Goal: Task Accomplishment & Management: Manage account settings

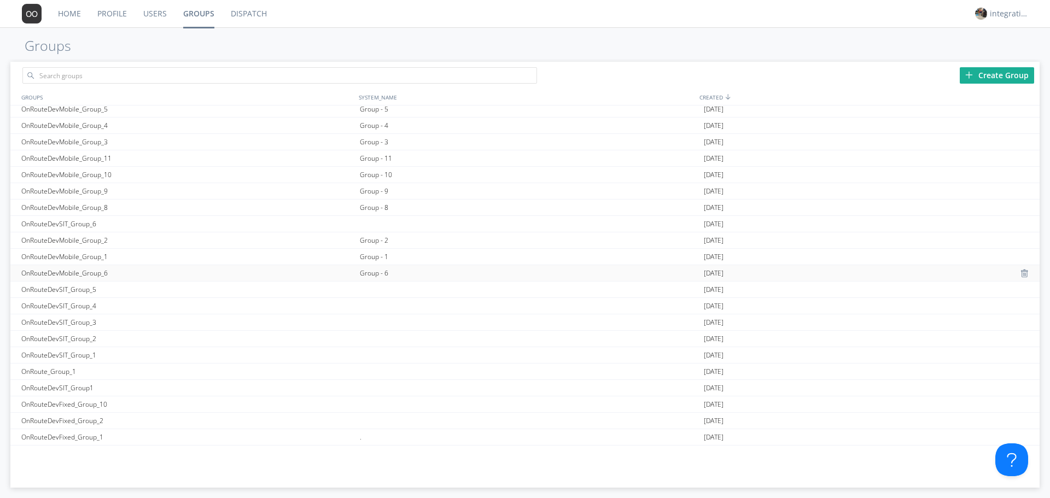
scroll to position [869, 0]
click at [377, 259] on div "Group - 6" at bounding box center [529, 262] width 344 height 16
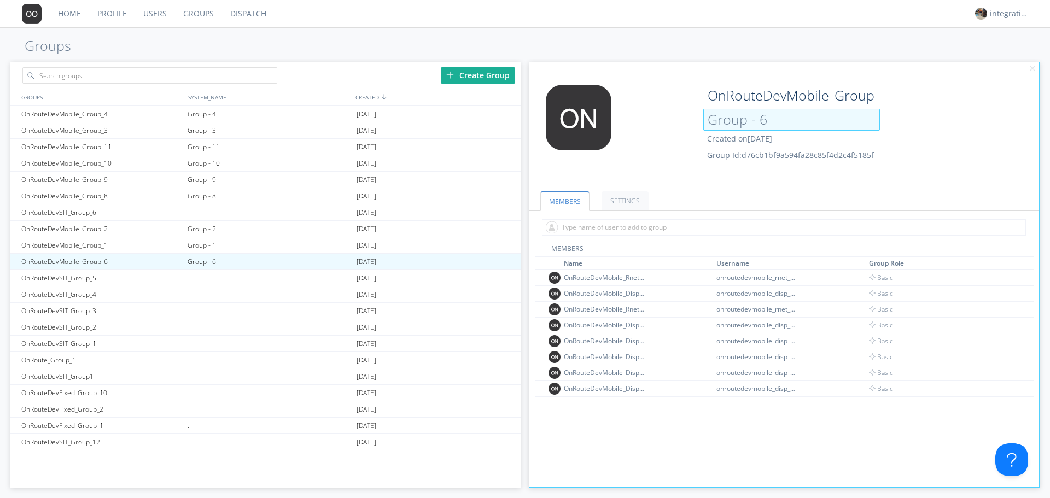
click at [777, 116] on input "Group - 6" at bounding box center [791, 120] width 177 height 22
type input "Group - 6 2"
click at [876, 163] on div "Edit Avatar OnRouteDevMobile_Group_6 Group - 6 2 Created on 2024-10-18 Group Id…" at bounding box center [784, 131] width 521 height 104
click at [196, 249] on div "Group - 1" at bounding box center [269, 245] width 169 height 16
type input "OnRouteDevMobile_Group_1"
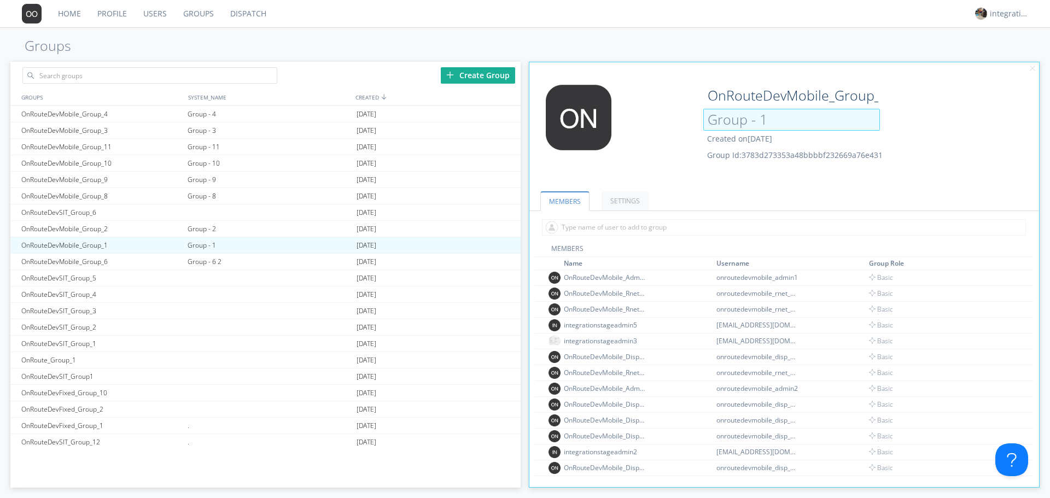
click at [773, 121] on input "Group - 1" at bounding box center [791, 120] width 177 height 22
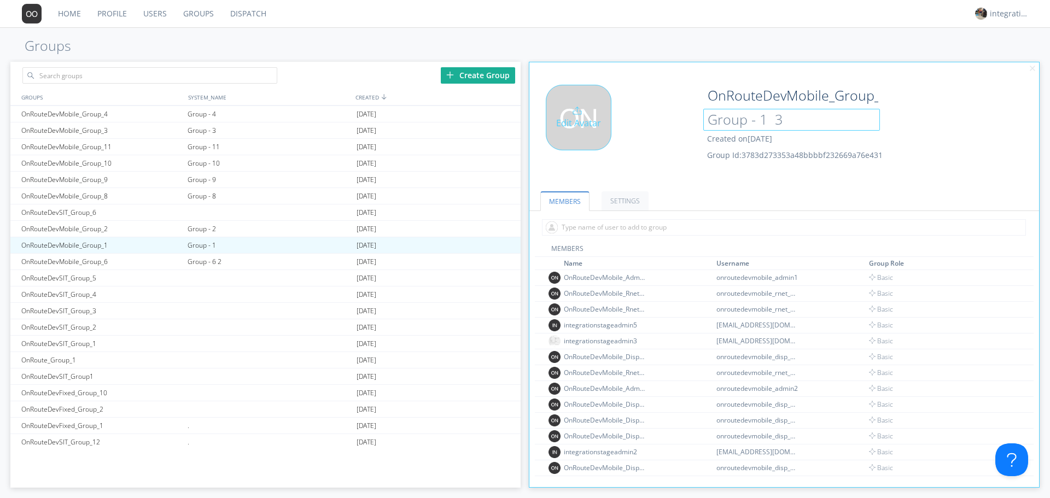
type input "Group - 1 3"
click at [693, 168] on div "Edit Avatar" at bounding box center [615, 131] width 170 height 93
click at [201, 226] on div "Group - 2" at bounding box center [269, 229] width 169 height 16
type input "OnRouteDevMobile_Group_2"
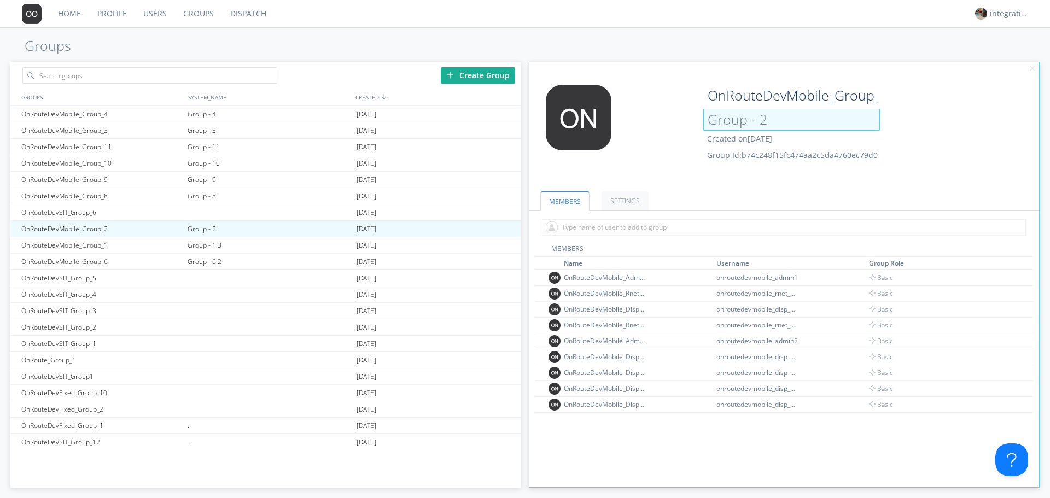
drag, startPoint x: 770, startPoint y: 123, endPoint x: 714, endPoint y: 121, distance: 55.3
click at [714, 121] on input "Group - 2" at bounding box center [791, 120] width 177 height 22
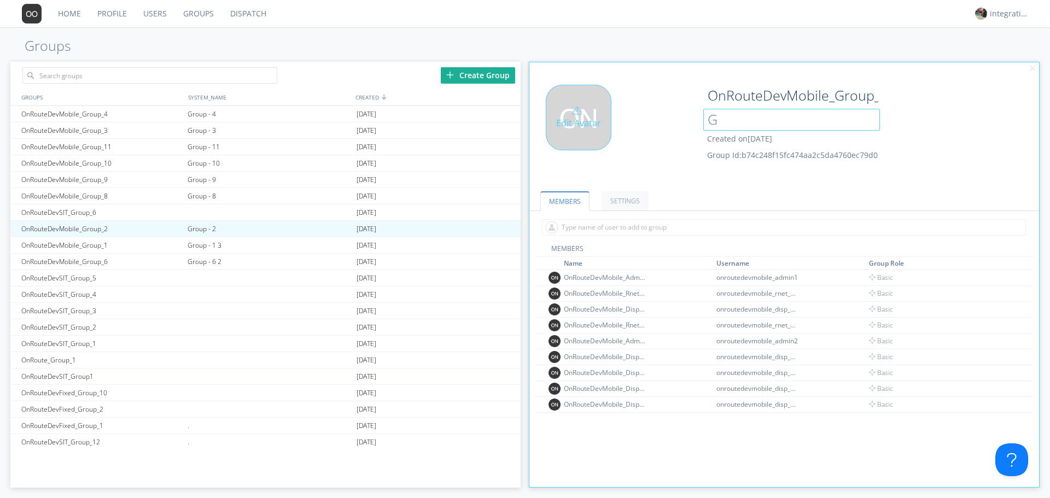
type input "G"
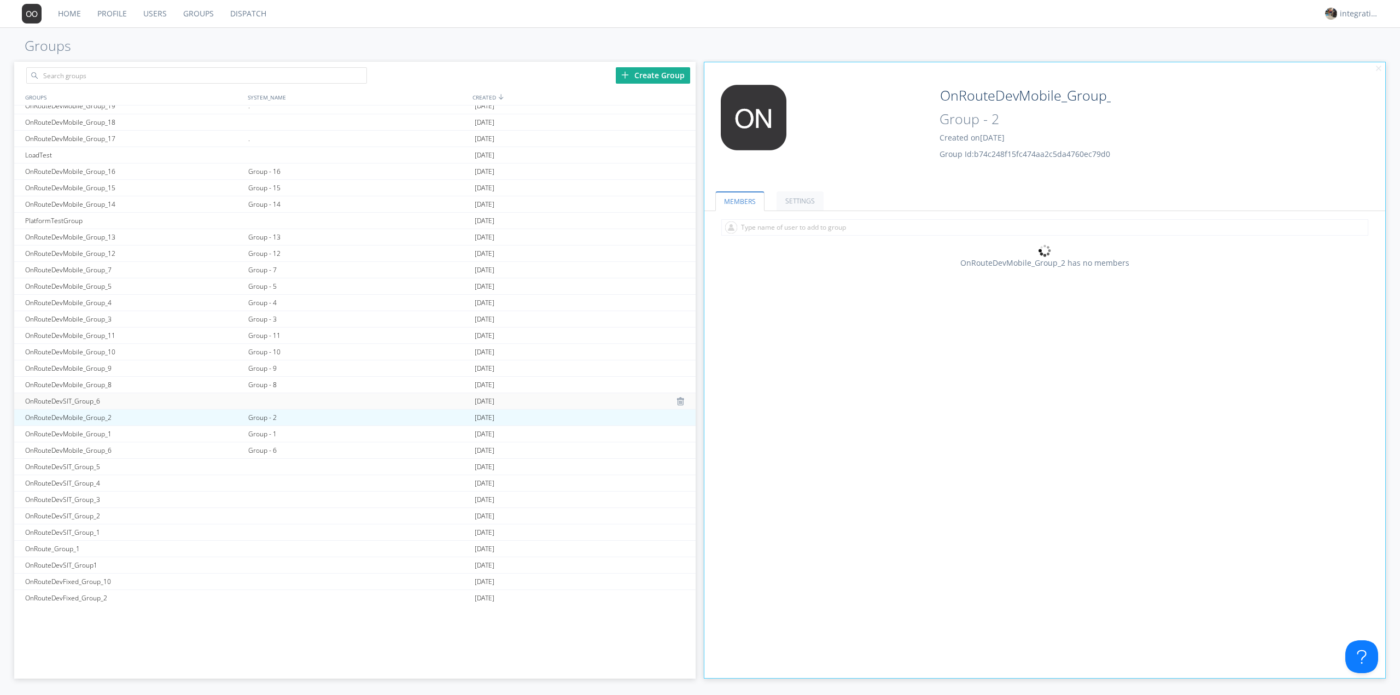
scroll to position [642, 0]
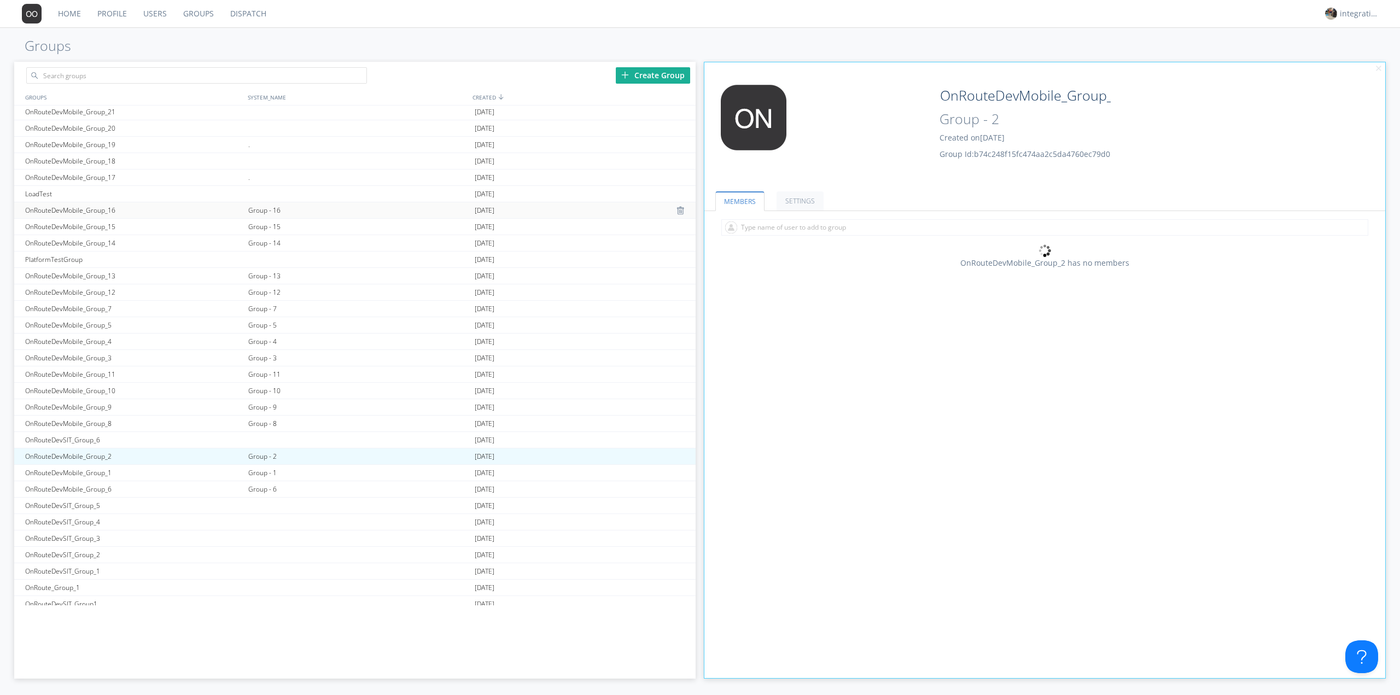
click at [263, 208] on div "Group - 16" at bounding box center [359, 210] width 226 height 16
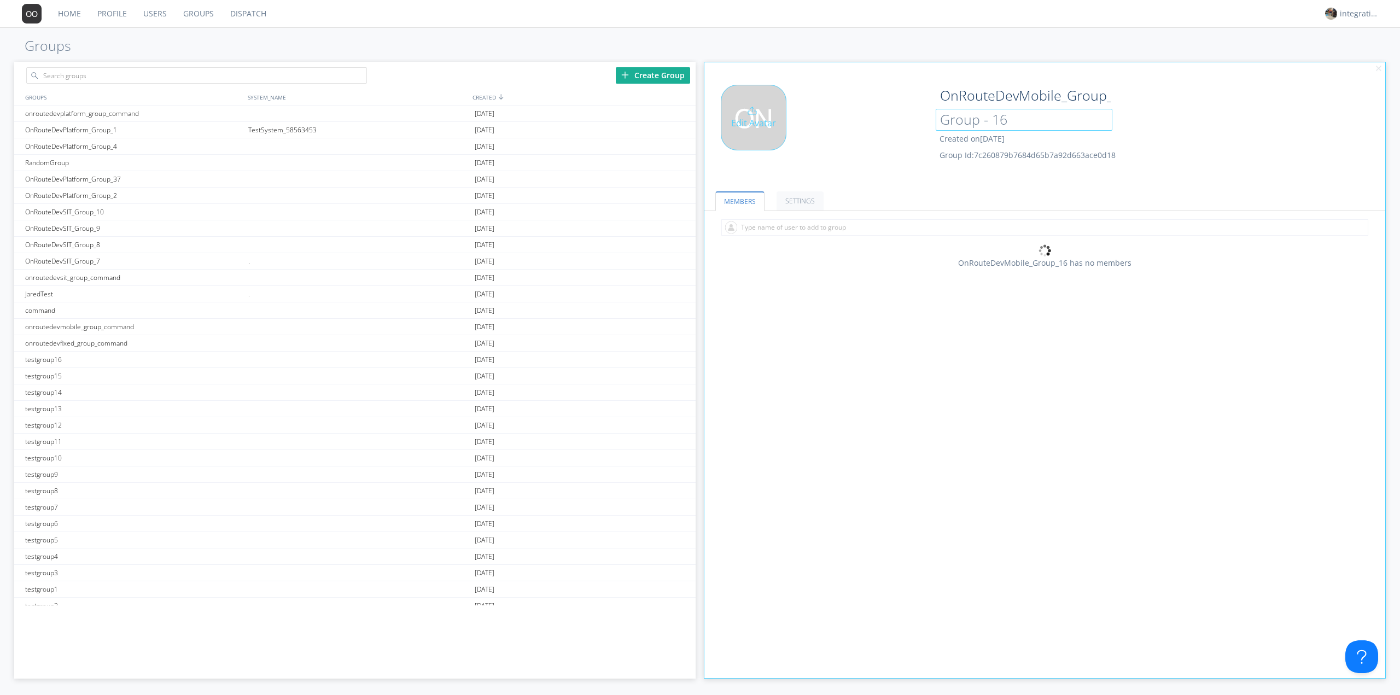
drag, startPoint x: 1026, startPoint y: 118, endPoint x: 850, endPoint y: 119, distance: 176.1
click at [866, 117] on div "Edit Avatar OnRouteDevMobile_Group_16 Group - 16 Created on 2024-10-24 Group Id…" at bounding box center [1045, 131] width 693 height 104
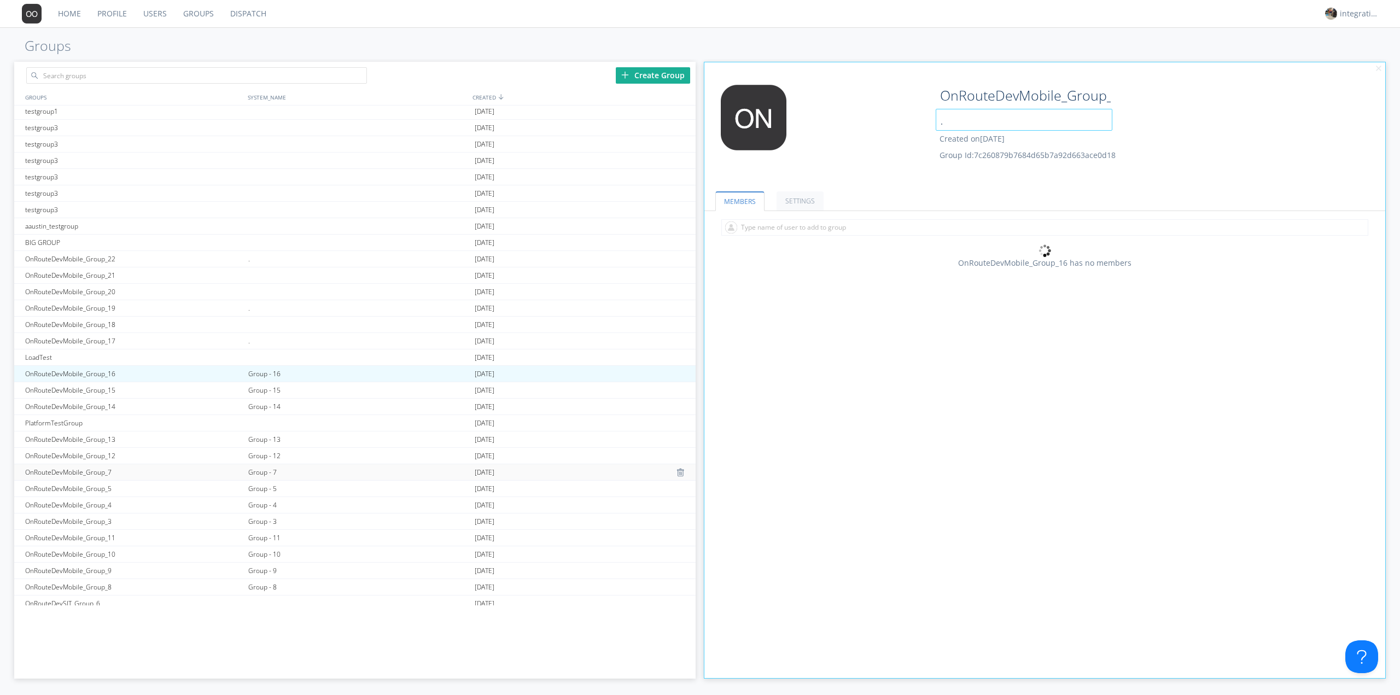
scroll to position [584, 0]
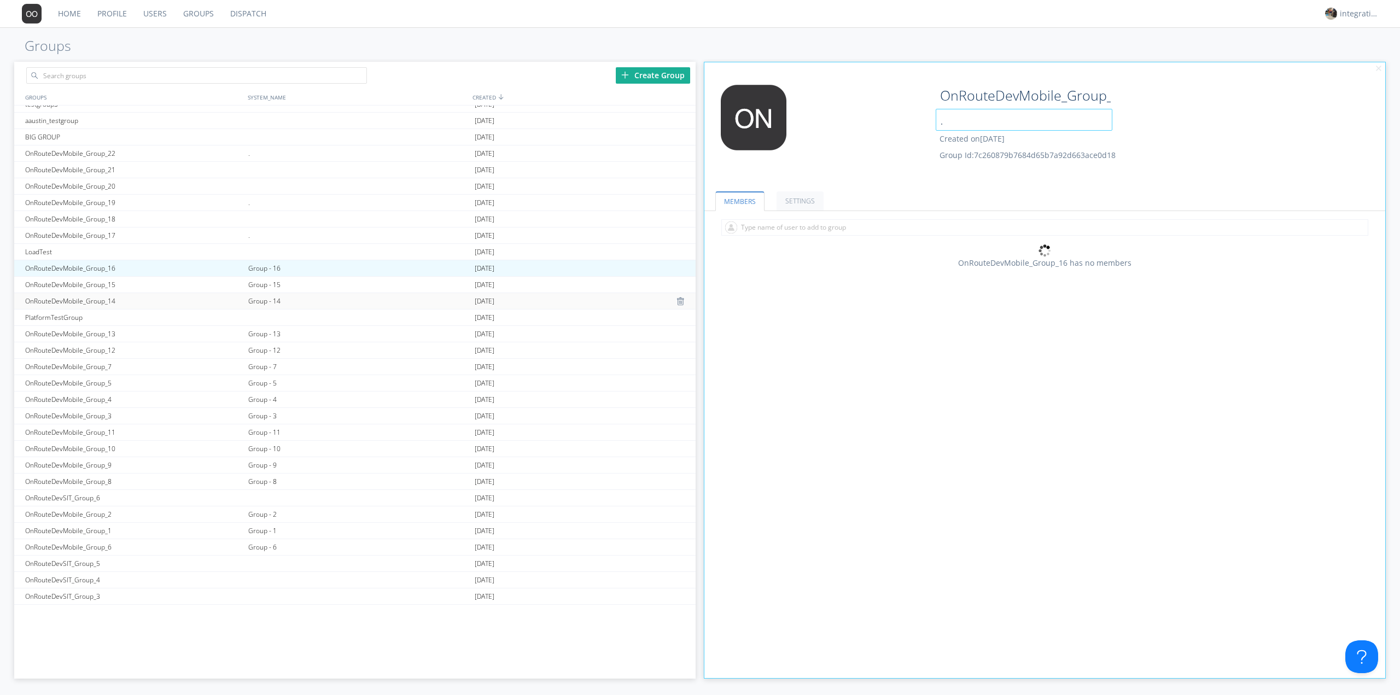
type input "."
click at [248, 302] on div "Group - 14" at bounding box center [359, 301] width 226 height 16
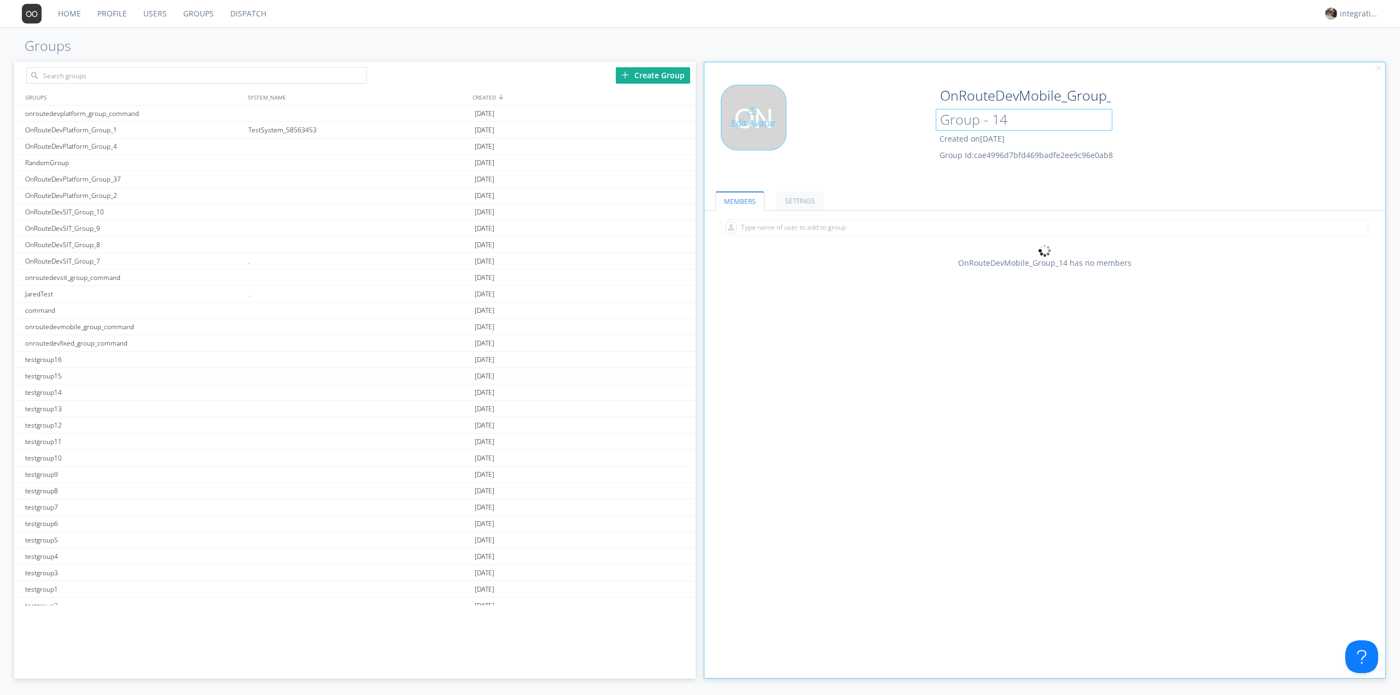
drag, startPoint x: 1017, startPoint y: 120, endPoint x: 888, endPoint y: 121, distance: 129.1
click at [895, 120] on div "Edit Avatar OnRouteDevMobile_Group_14 Group - 14 Created on 2024-10-24 Group Id…" at bounding box center [1045, 131] width 693 height 104
type input "."
click at [869, 154] on div "Edit Avatar" at bounding box center [818, 131] width 227 height 93
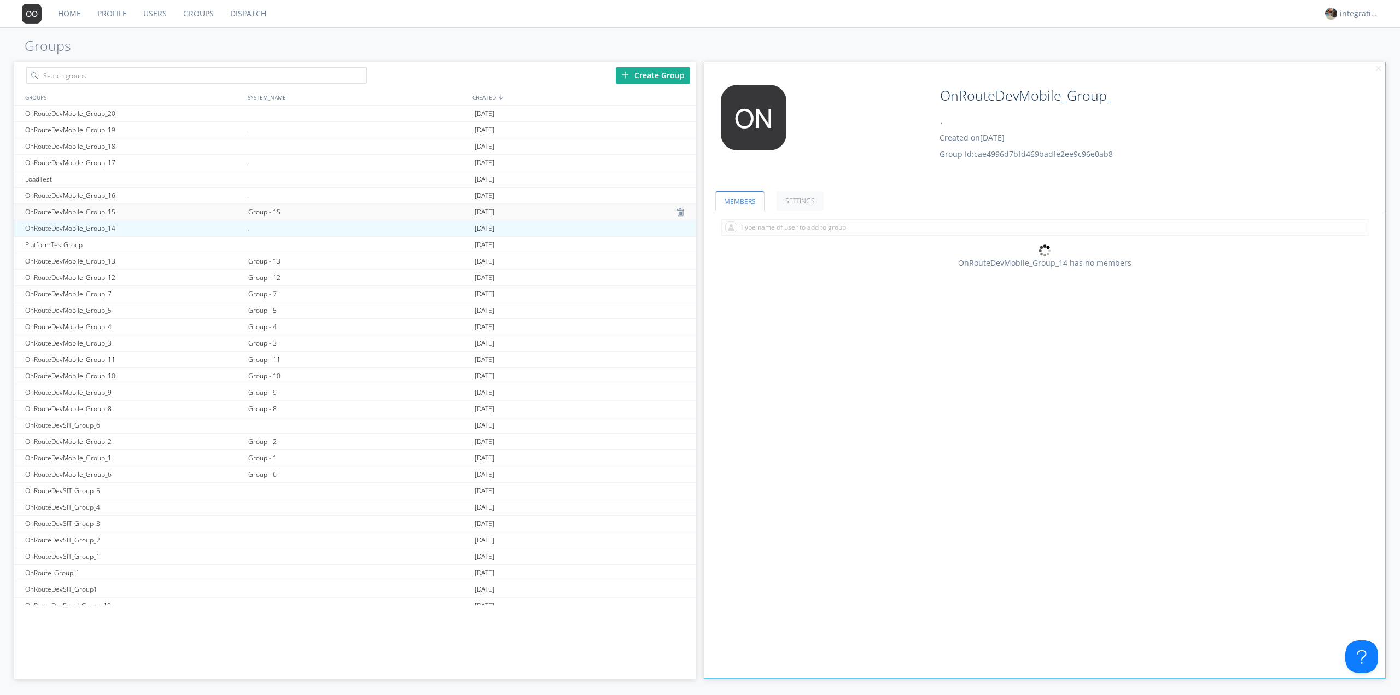
click at [77, 213] on div "OnRouteDevMobile_Group_15" at bounding box center [133, 212] width 223 height 16
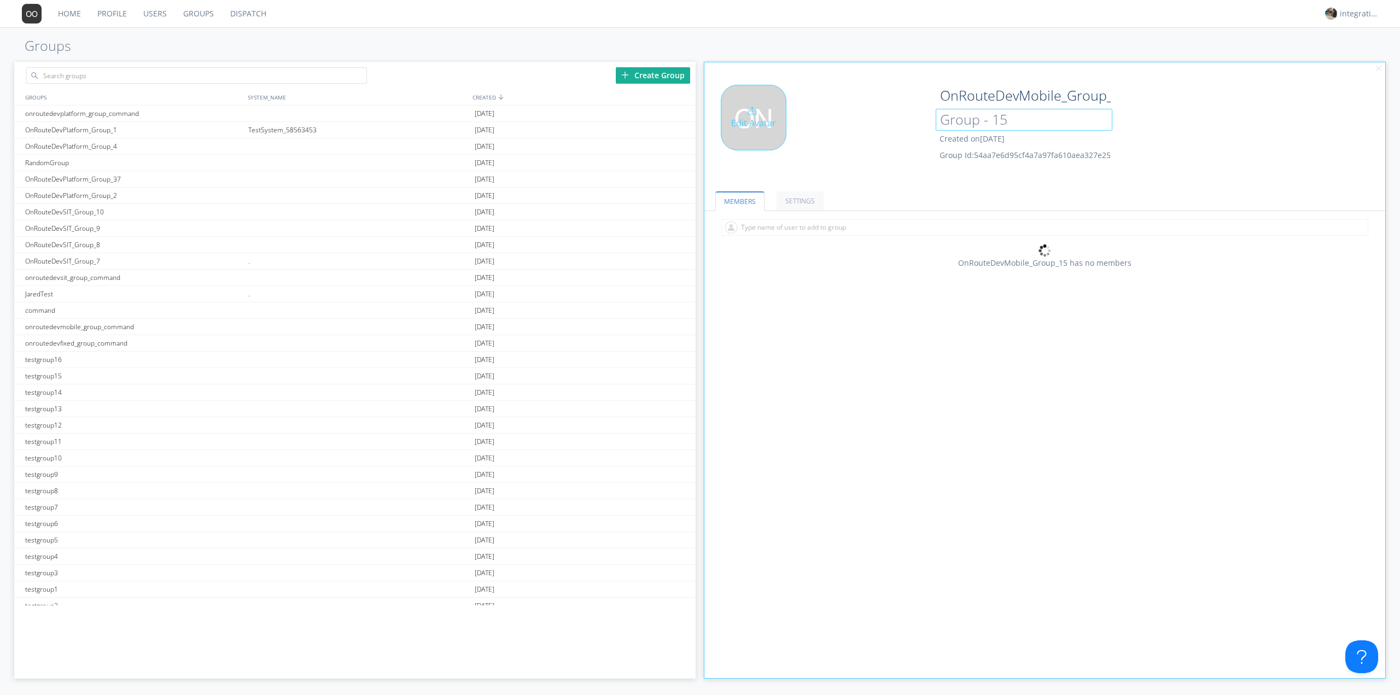
drag, startPoint x: 1030, startPoint y: 121, endPoint x: 885, endPoint y: 126, distance: 145.6
click at [892, 126] on div "Edit Avatar OnRouteDevMobile_Group_15 Group - 15 Created on [DATE] Group Id: 54…" at bounding box center [1045, 131] width 693 height 104
type input "."
click at [841, 136] on div "Edit Avatar" at bounding box center [818, 131] width 227 height 93
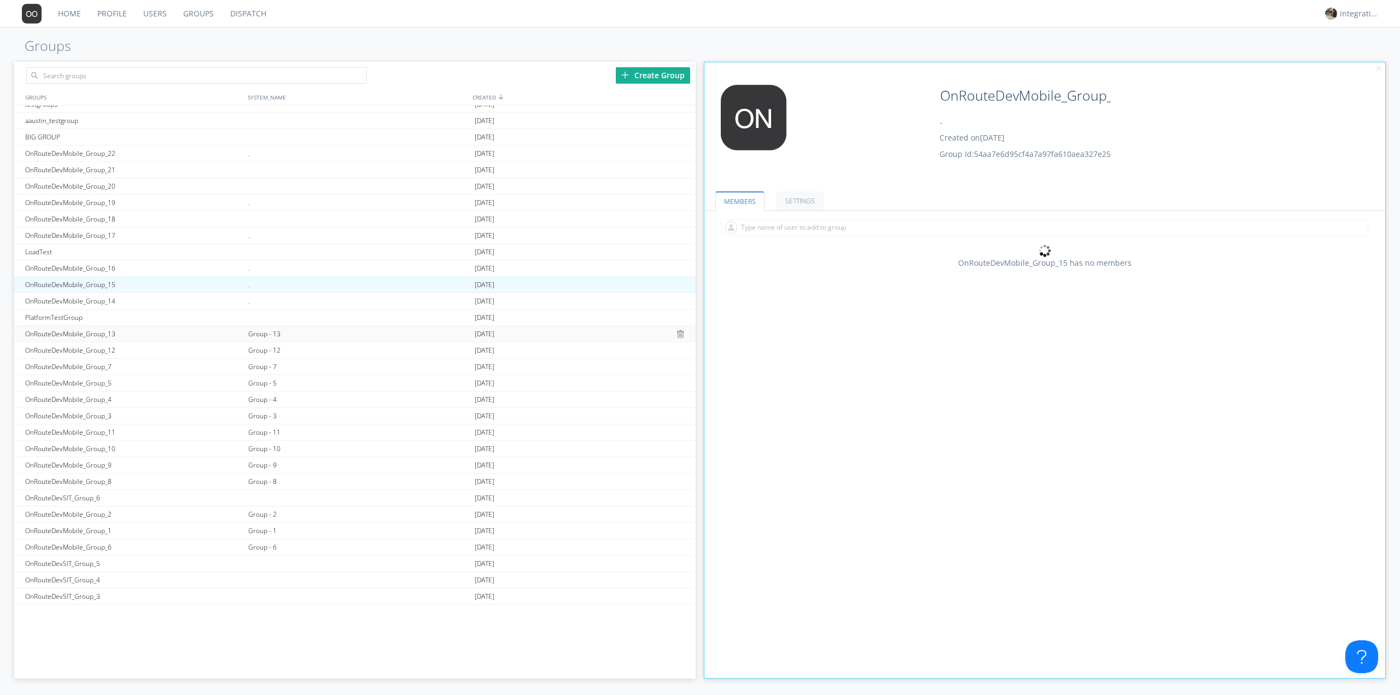
click at [267, 335] on div "Group - 13" at bounding box center [359, 334] width 226 height 16
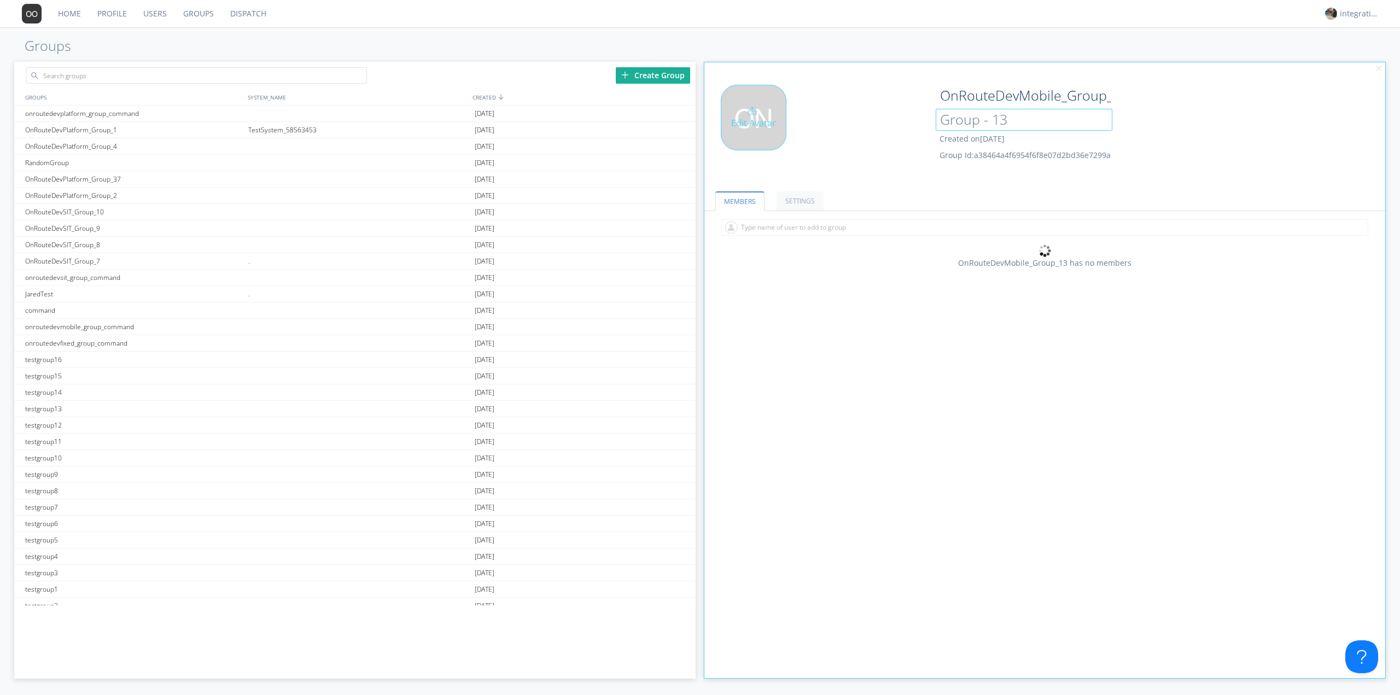
drag, startPoint x: 1009, startPoint y: 121, endPoint x: 884, endPoint y: 126, distance: 124.8
click at [885, 125] on div "Edit Avatar OnRouteDevMobile_Group_13 Group - 13 Created on 2024-10-18 Group Id…" at bounding box center [1045, 131] width 693 height 104
type input "."
click at [866, 136] on div "Edit Avatar" at bounding box center [818, 131] width 227 height 93
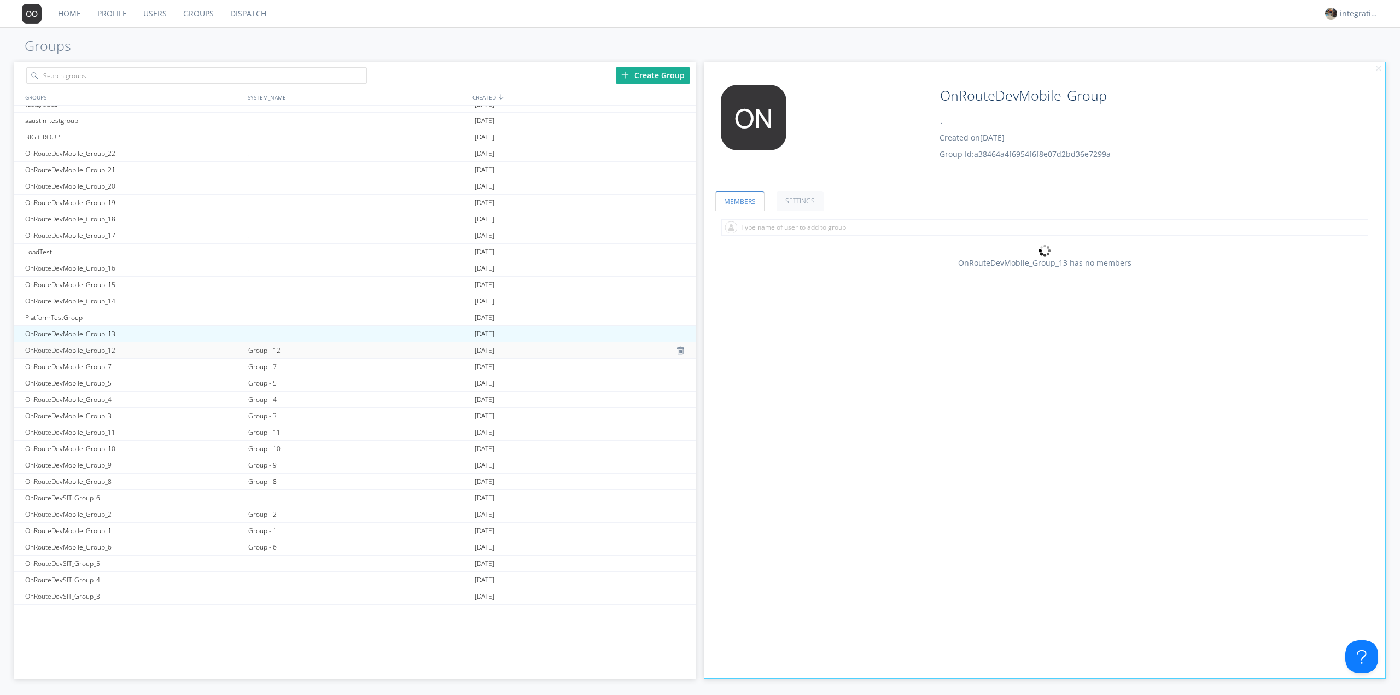
click at [272, 352] on div "Group - 12" at bounding box center [359, 350] width 226 height 16
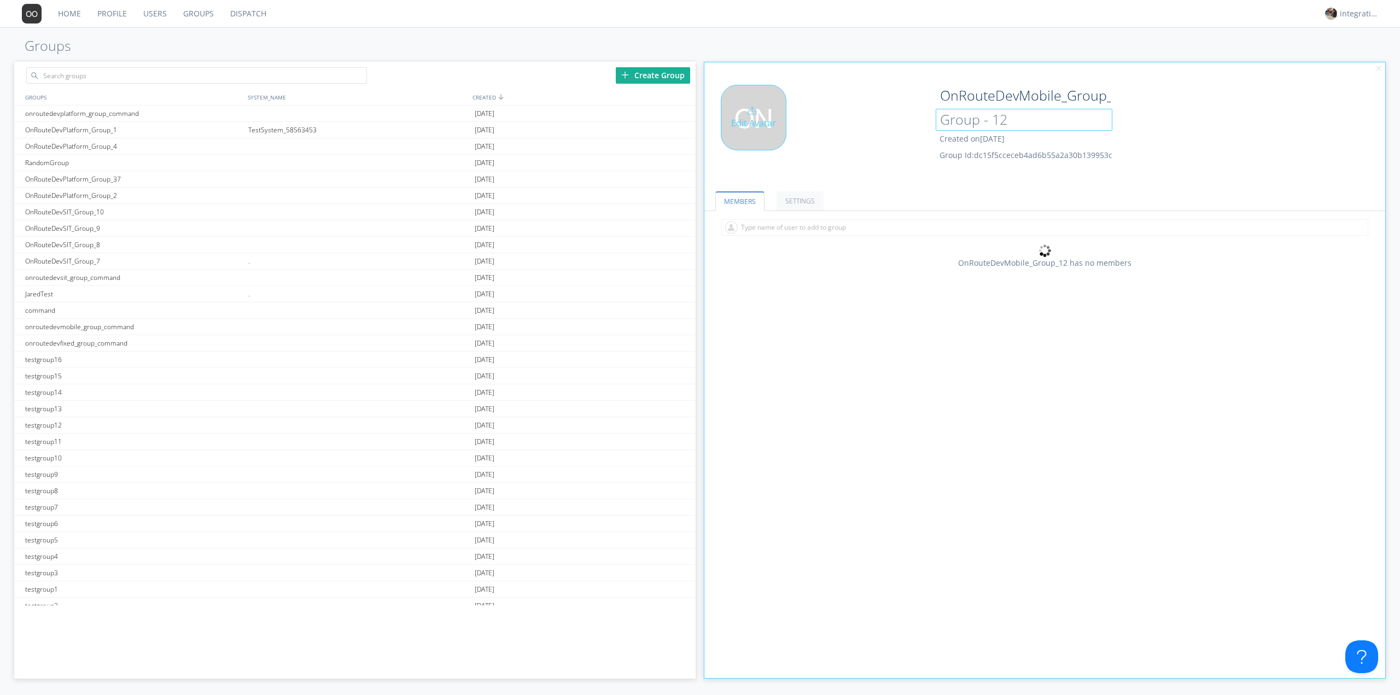
drag, startPoint x: 961, startPoint y: 127, endPoint x: 838, endPoint y: 147, distance: 124.7
click at [910, 130] on div "Edit Avatar OnRouteDevMobile_Group_12 Group - 12 Created on [DATE] Group Id: dc…" at bounding box center [1045, 131] width 693 height 104
type input "."
click at [868, 161] on div "Edit Avatar" at bounding box center [818, 131] width 227 height 93
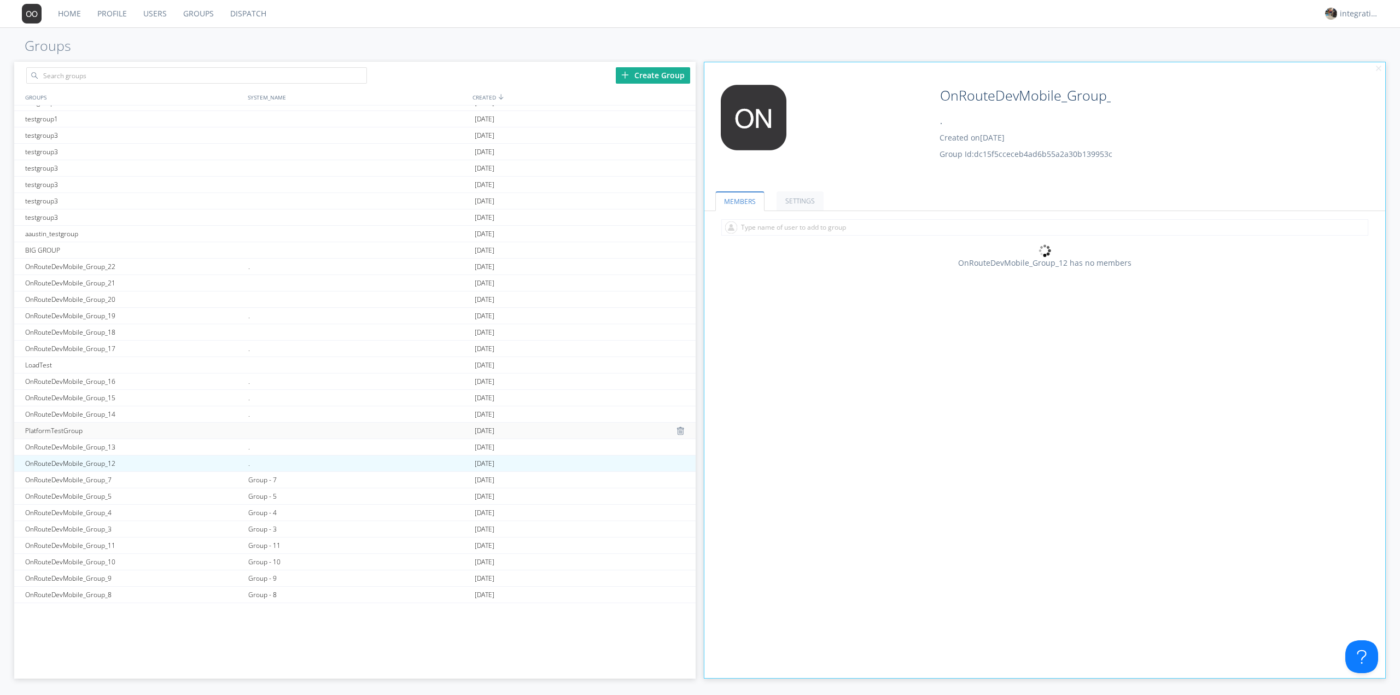
scroll to position [584, 0]
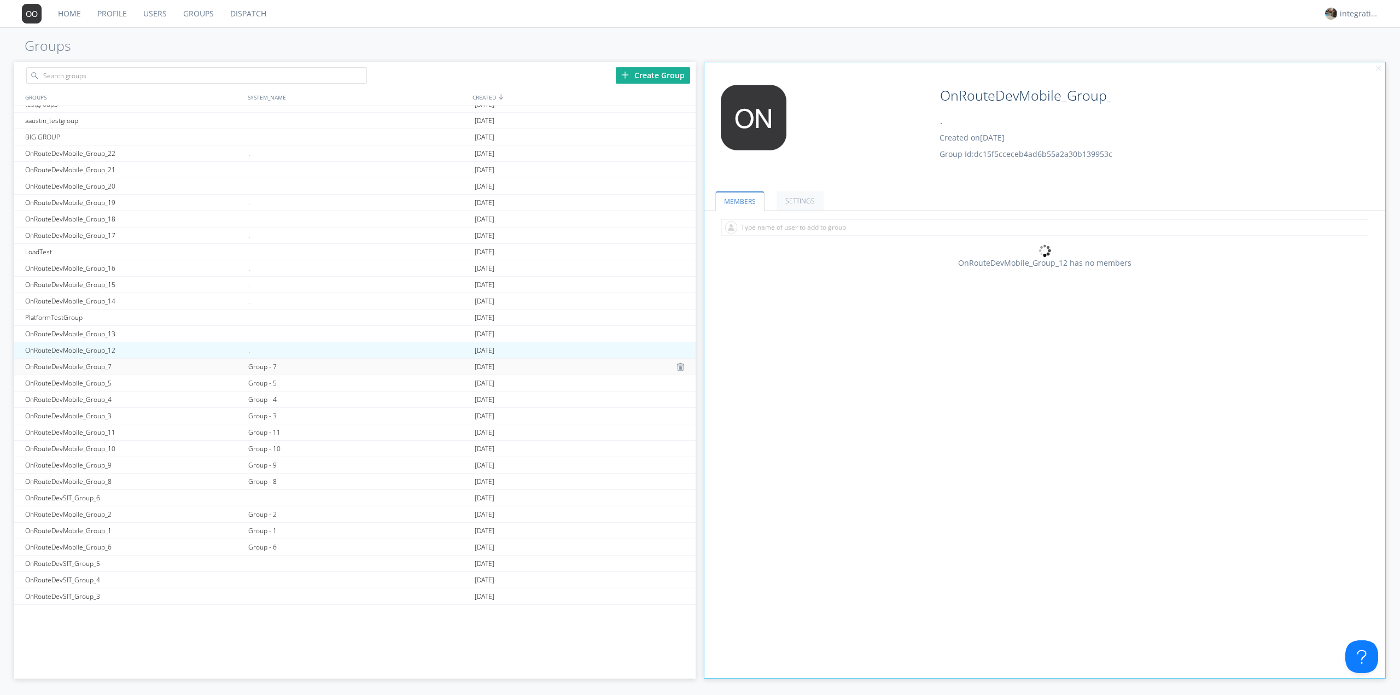
click at [276, 362] on div "Group - 7" at bounding box center [359, 367] width 226 height 16
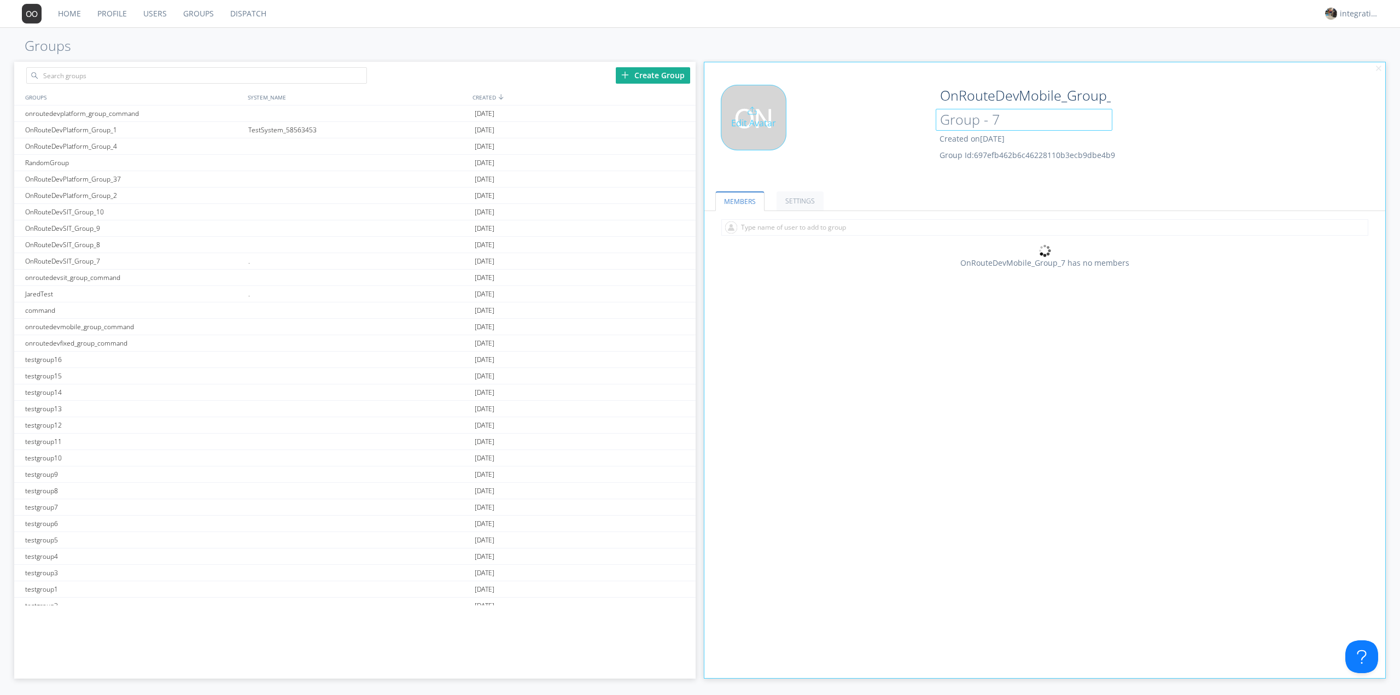
drag, startPoint x: 1004, startPoint y: 122, endPoint x: 889, endPoint y: 124, distance: 114.9
click at [889, 124] on div "Edit Avatar OnRouteDevMobile_Group_7 Group - 7 Created on 2024-10-18 Group Id: …" at bounding box center [1045, 131] width 693 height 104
type input "."
click at [857, 141] on div "Edit Avatar" at bounding box center [818, 131] width 227 height 93
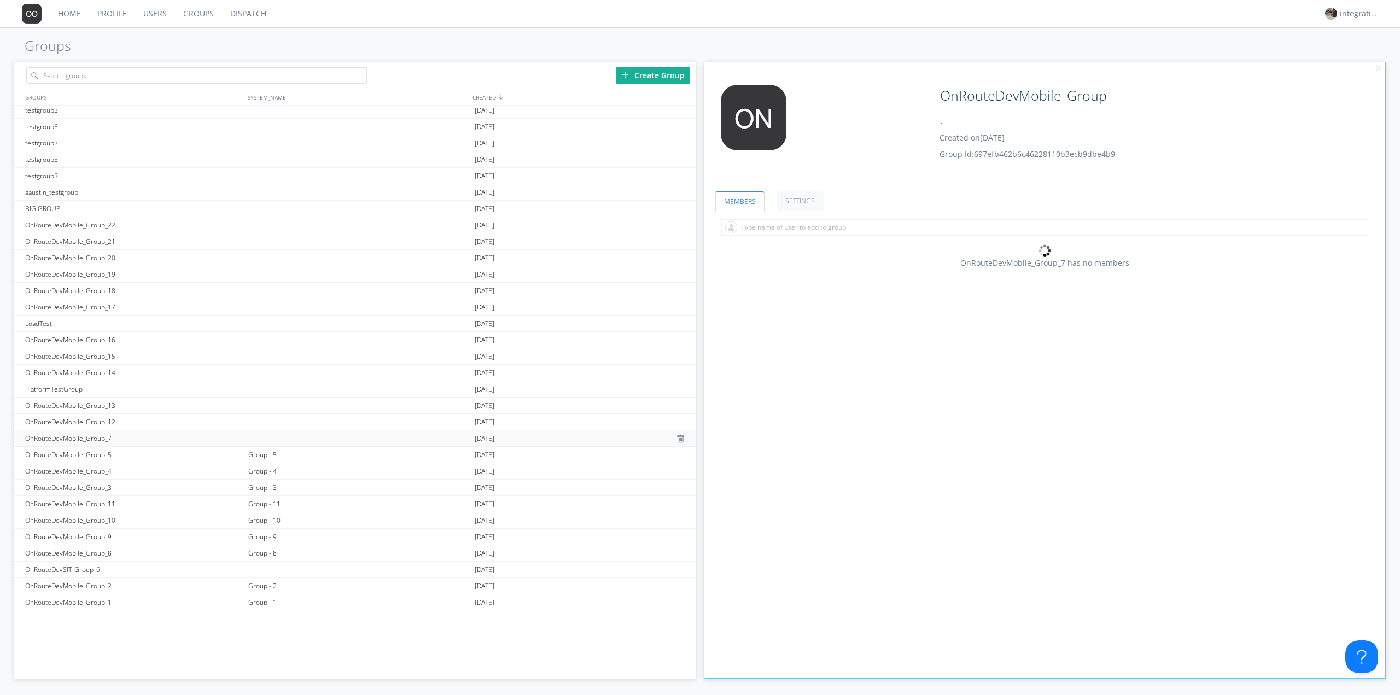
scroll to position [584, 0]
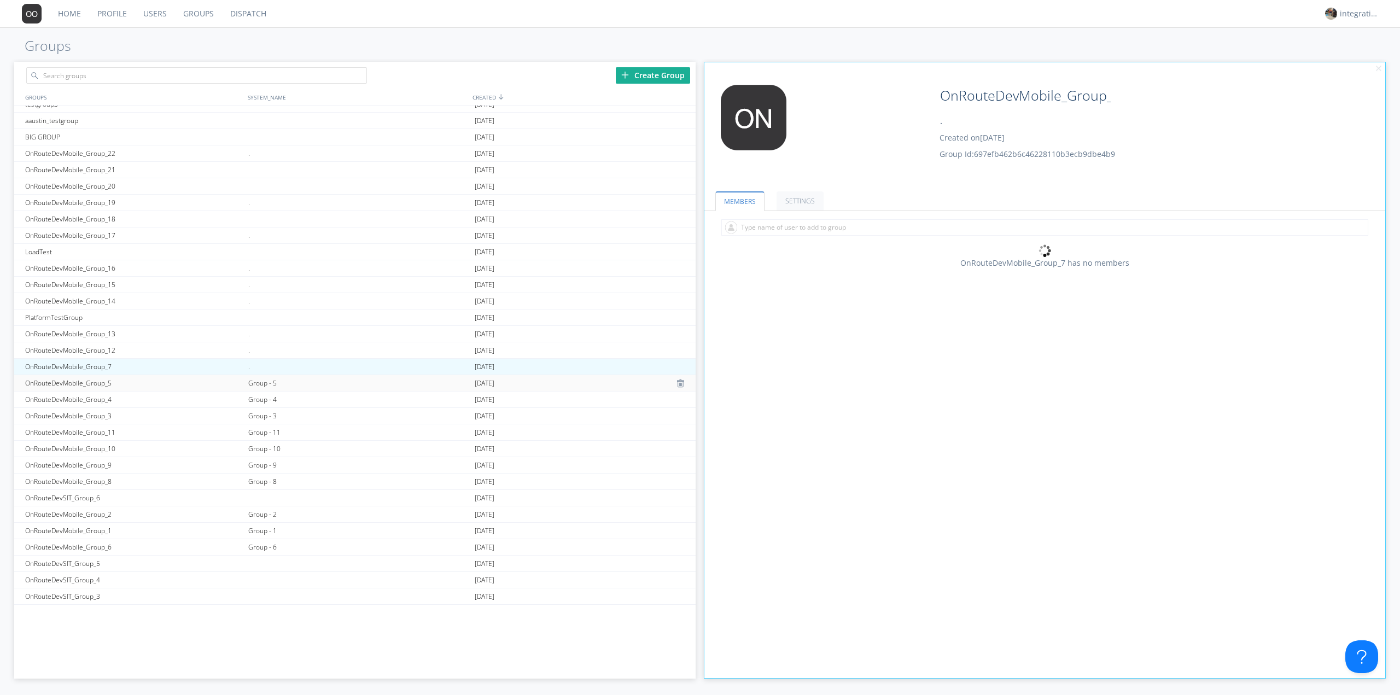
click at [266, 381] on div "Group - 5" at bounding box center [359, 383] width 226 height 16
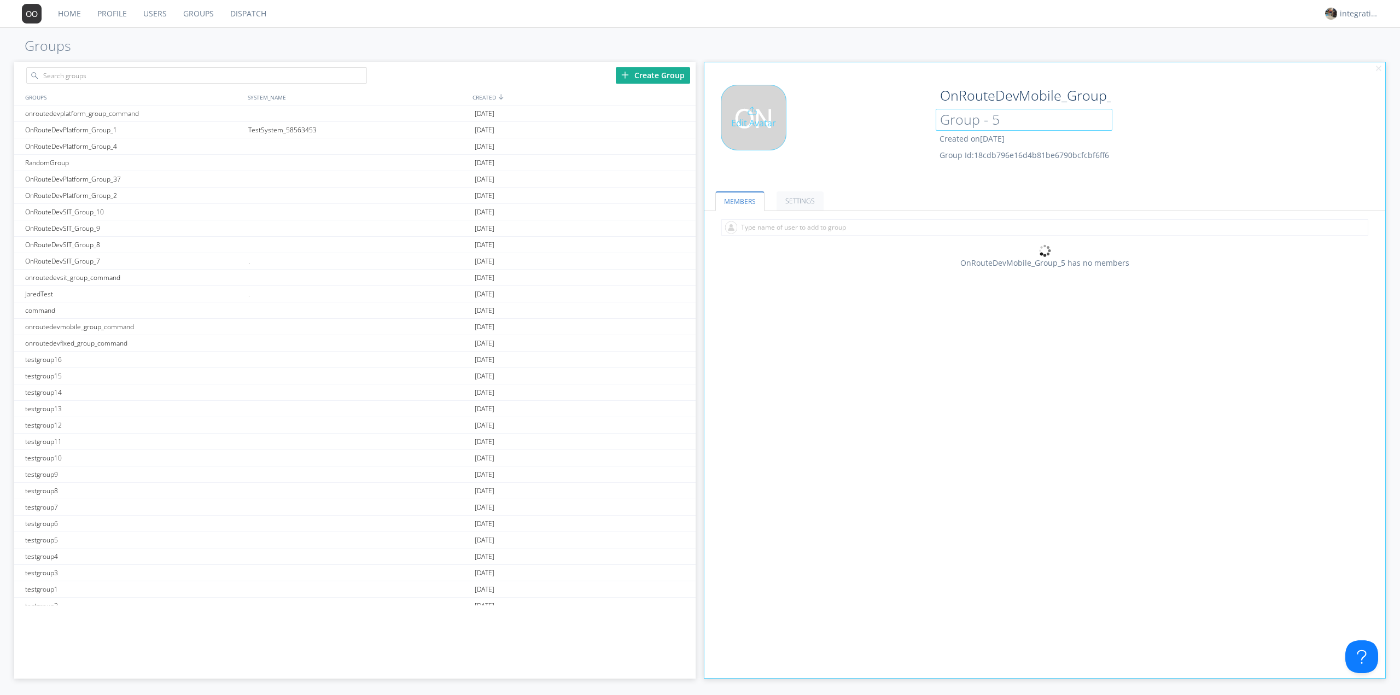
drag, startPoint x: 978, startPoint y: 127, endPoint x: 851, endPoint y: 130, distance: 126.4
click at [857, 132] on div "Edit Avatar OnRouteDevMobile_Group_5 Group - 5 Created on [DATE] Group Id: 18cd…" at bounding box center [1045, 131] width 693 height 104
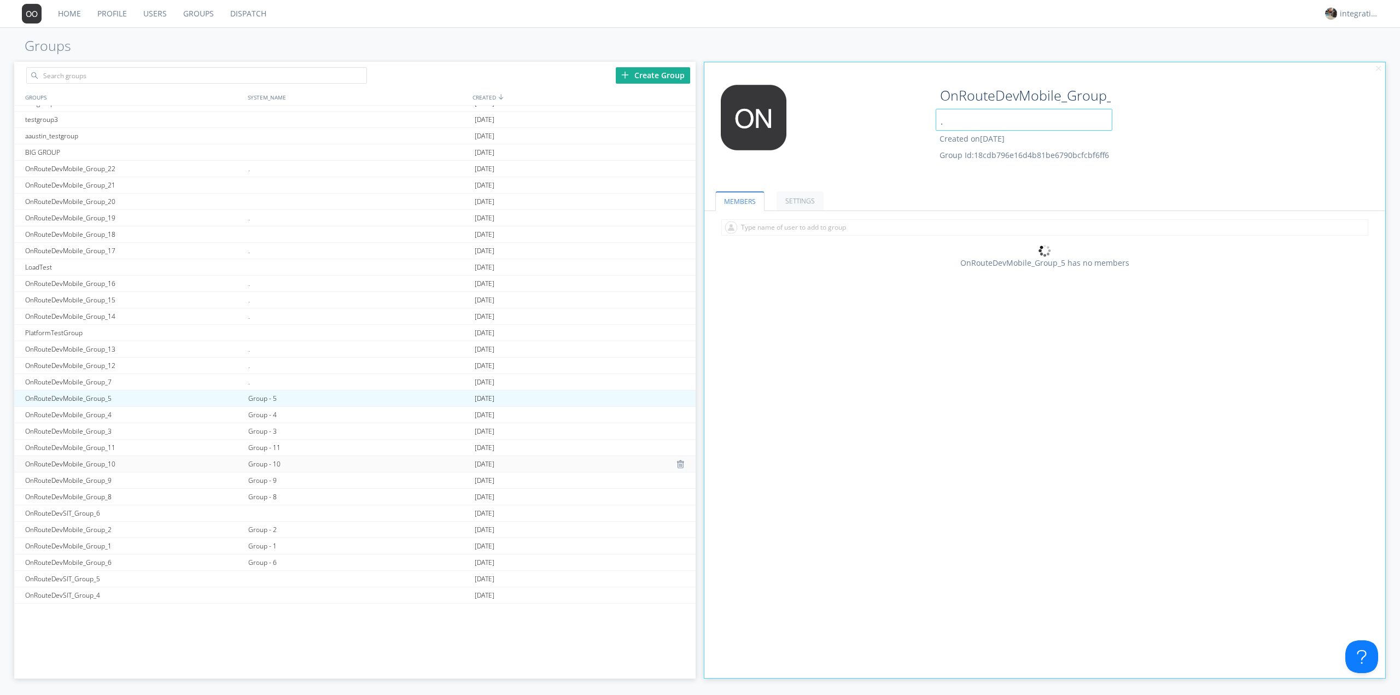
scroll to position [584, 0]
type input "."
click at [267, 398] on div "Group - 4" at bounding box center [359, 400] width 226 height 16
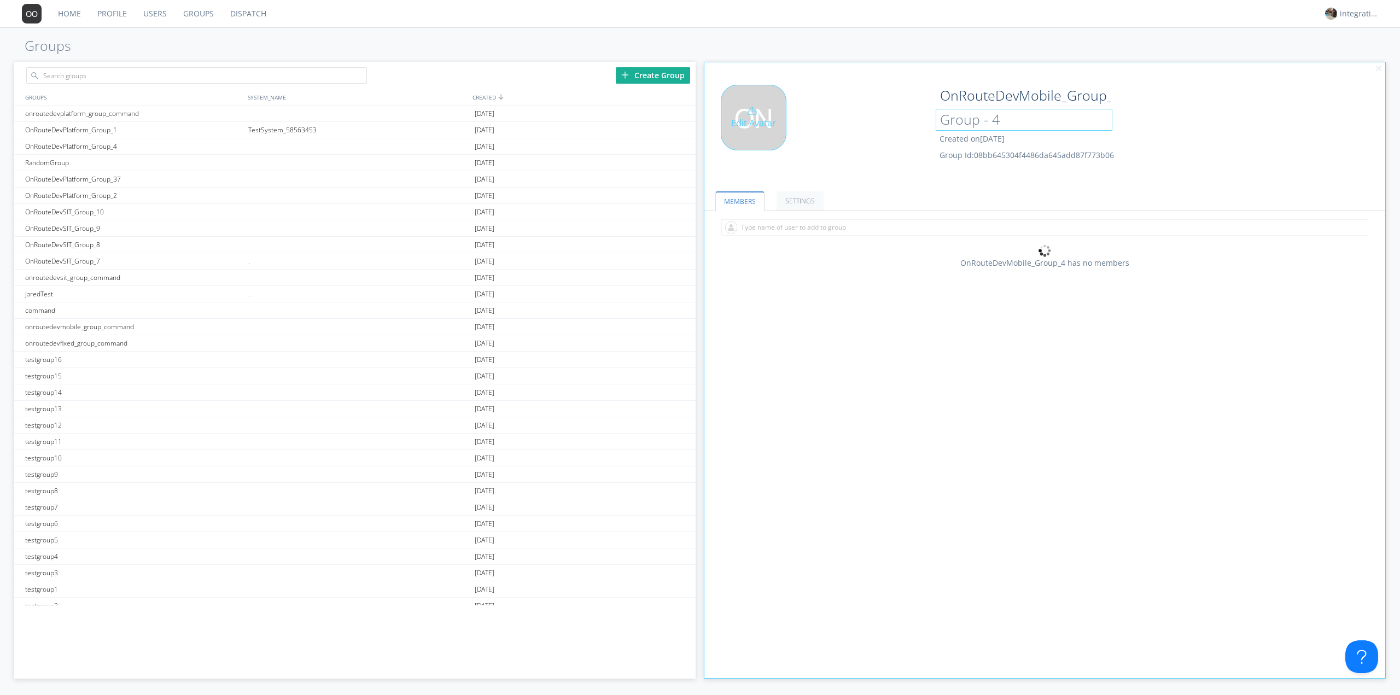
drag, startPoint x: 1001, startPoint y: 122, endPoint x: 892, endPoint y: 124, distance: 108.9
click at [895, 123] on div "Edit Avatar OnRouteDevMobile_Group_4 Group - 4 Created on 2024-10-18 Group Id: …" at bounding box center [1045, 131] width 693 height 104
type input "."
click at [870, 143] on div "Edit Avatar" at bounding box center [818, 131] width 227 height 93
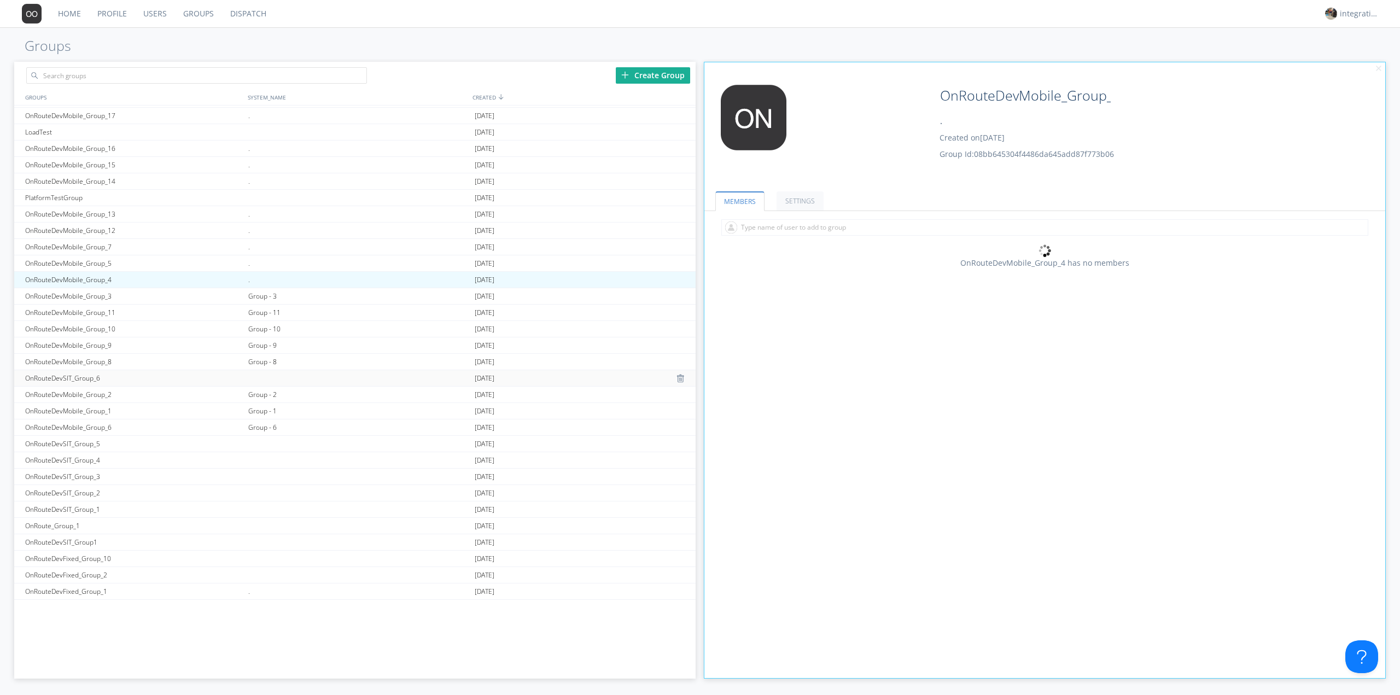
scroll to position [714, 0]
click at [269, 290] on div "Group - 3" at bounding box center [359, 285] width 226 height 16
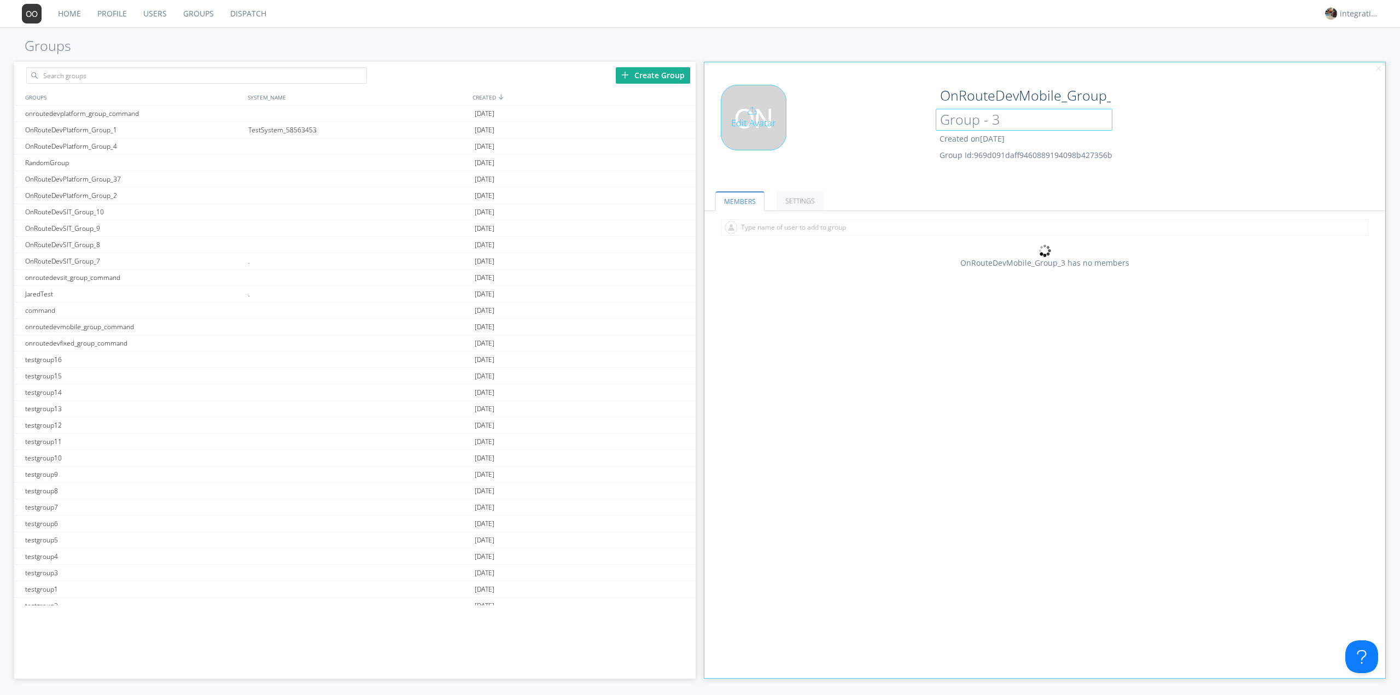
drag, startPoint x: 1031, startPoint y: 118, endPoint x: 893, endPoint y: 123, distance: 137.4
click at [918, 120] on div "Edit Avatar OnRouteDevMobile_Group_3 Group - 3 Created on 2024-10-18 Group Id: …" at bounding box center [1045, 131] width 693 height 104
type input "."
click at [819, 152] on div "Edit Avatar" at bounding box center [818, 131] width 227 height 93
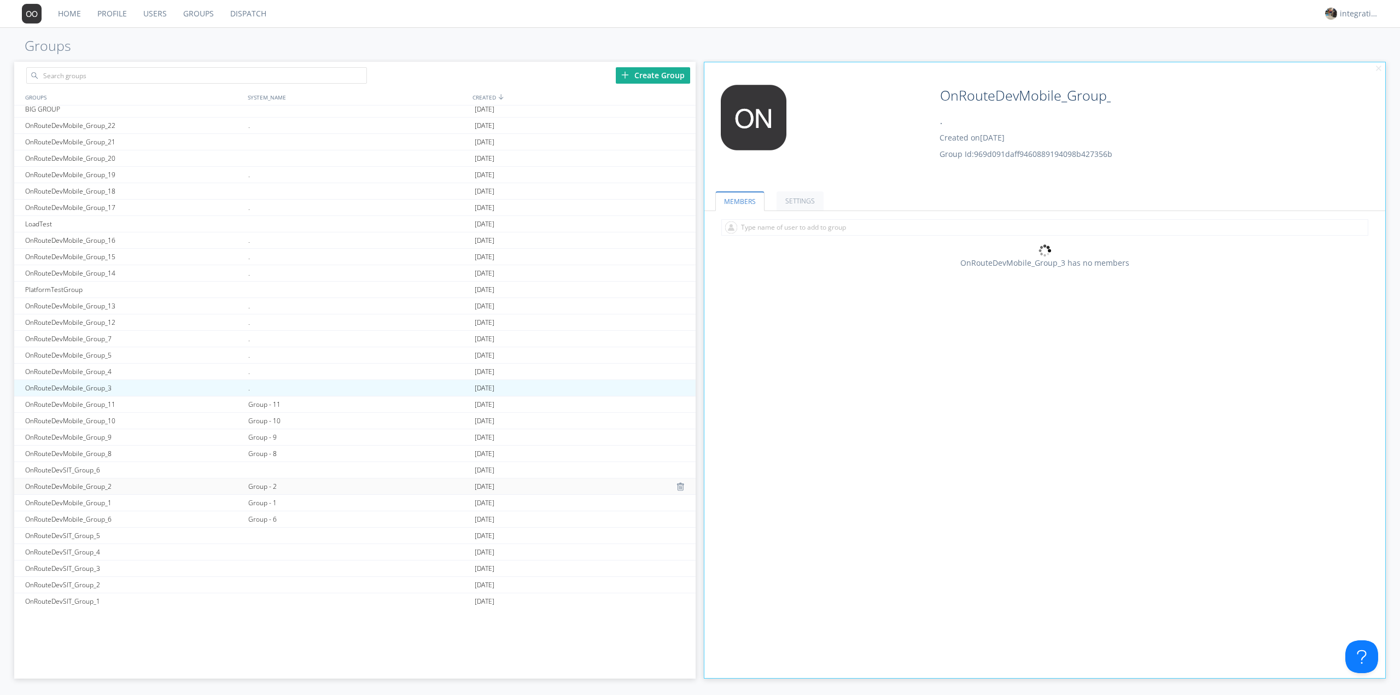
scroll to position [656, 0]
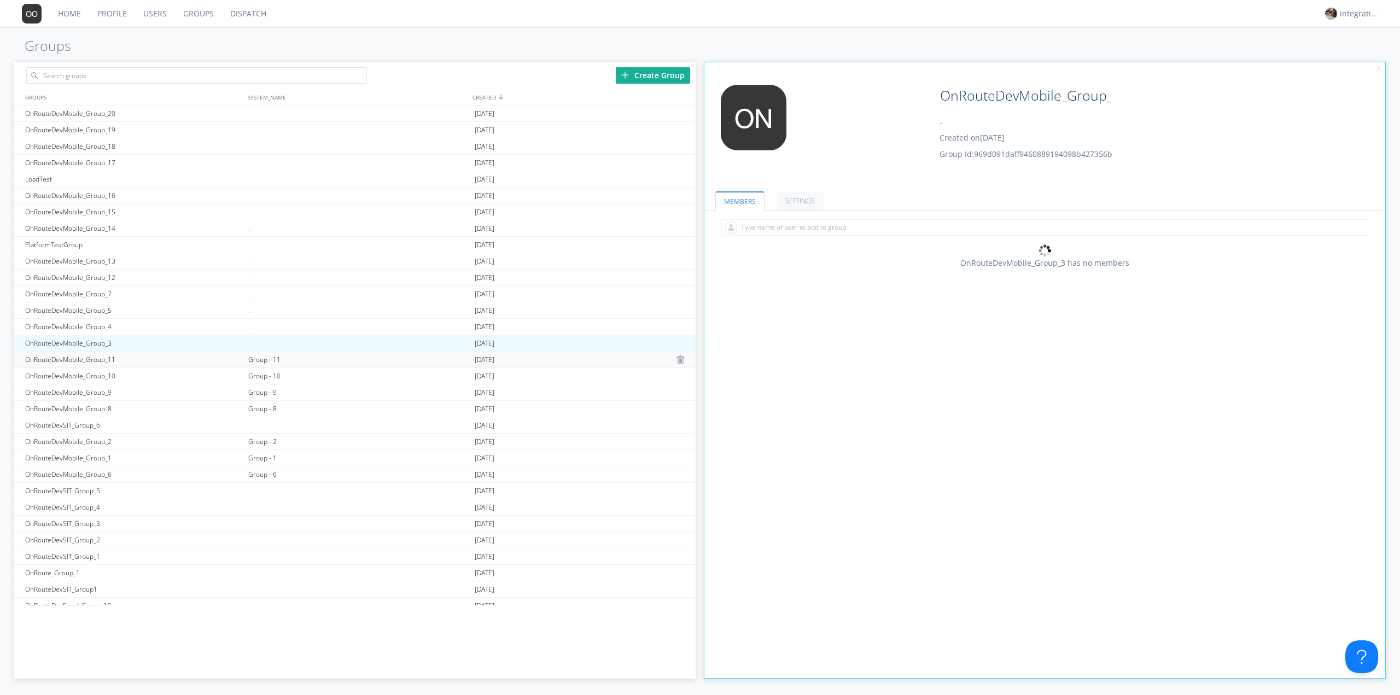
click at [271, 363] on div "Group - 11" at bounding box center [359, 360] width 226 height 16
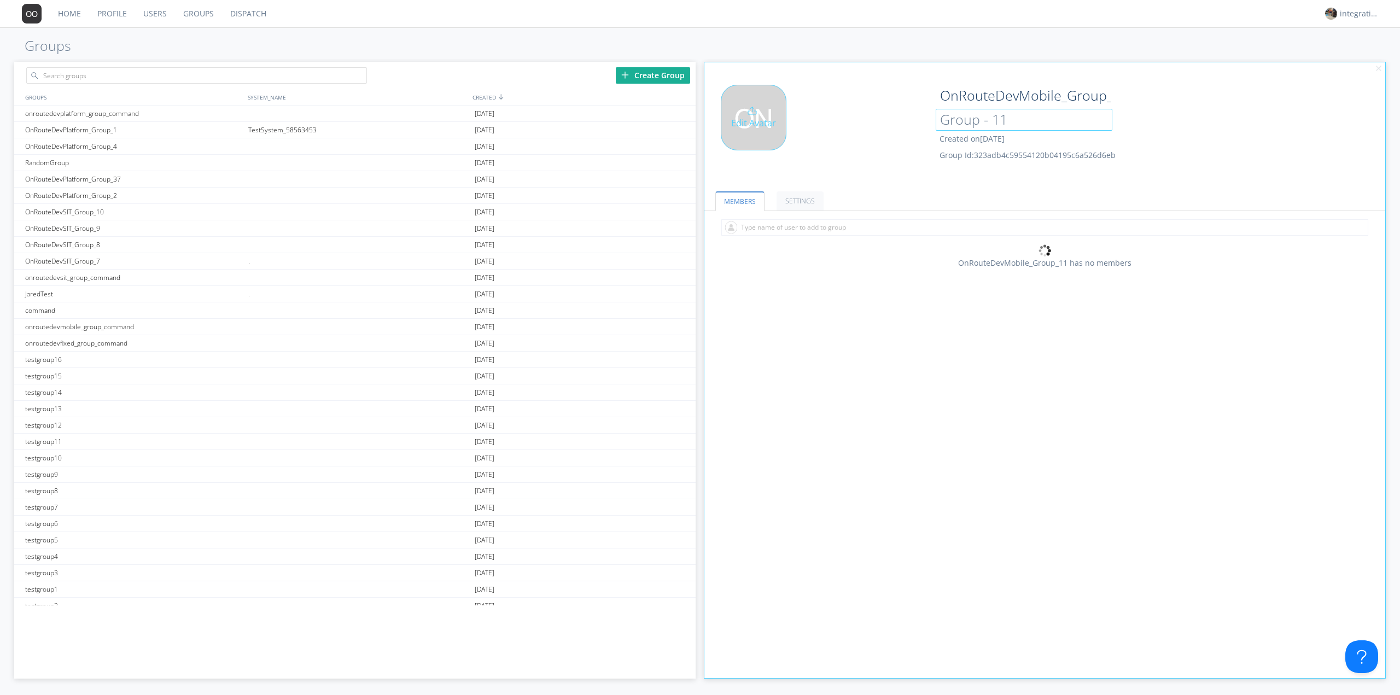
drag, startPoint x: 1013, startPoint y: 120, endPoint x: 876, endPoint y: 127, distance: 136.4
click at [905, 123] on div "Edit Avatar OnRouteDevMobile_Group_11 Group - 11 Created on [DATE] Group Id: 32…" at bounding box center [1045, 131] width 693 height 104
type input "."
click at [868, 132] on div "Edit Avatar" at bounding box center [818, 131] width 227 height 93
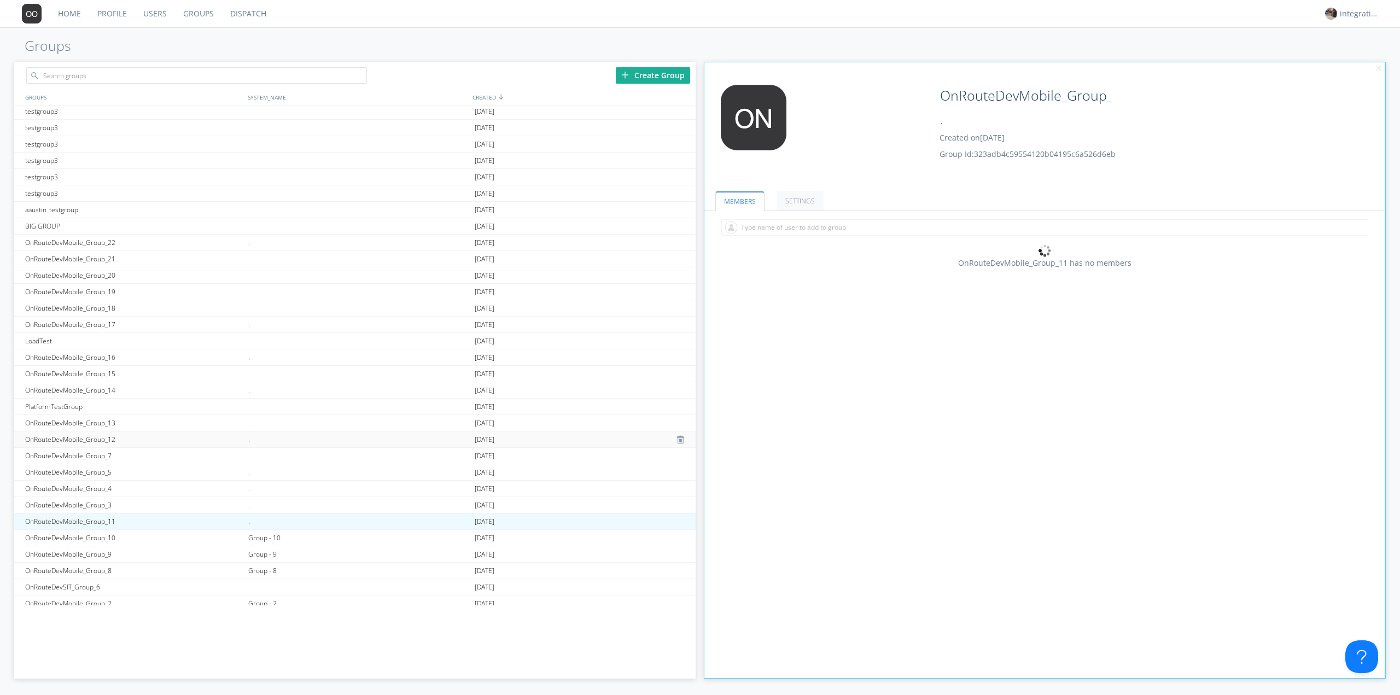
scroll to position [656, 0]
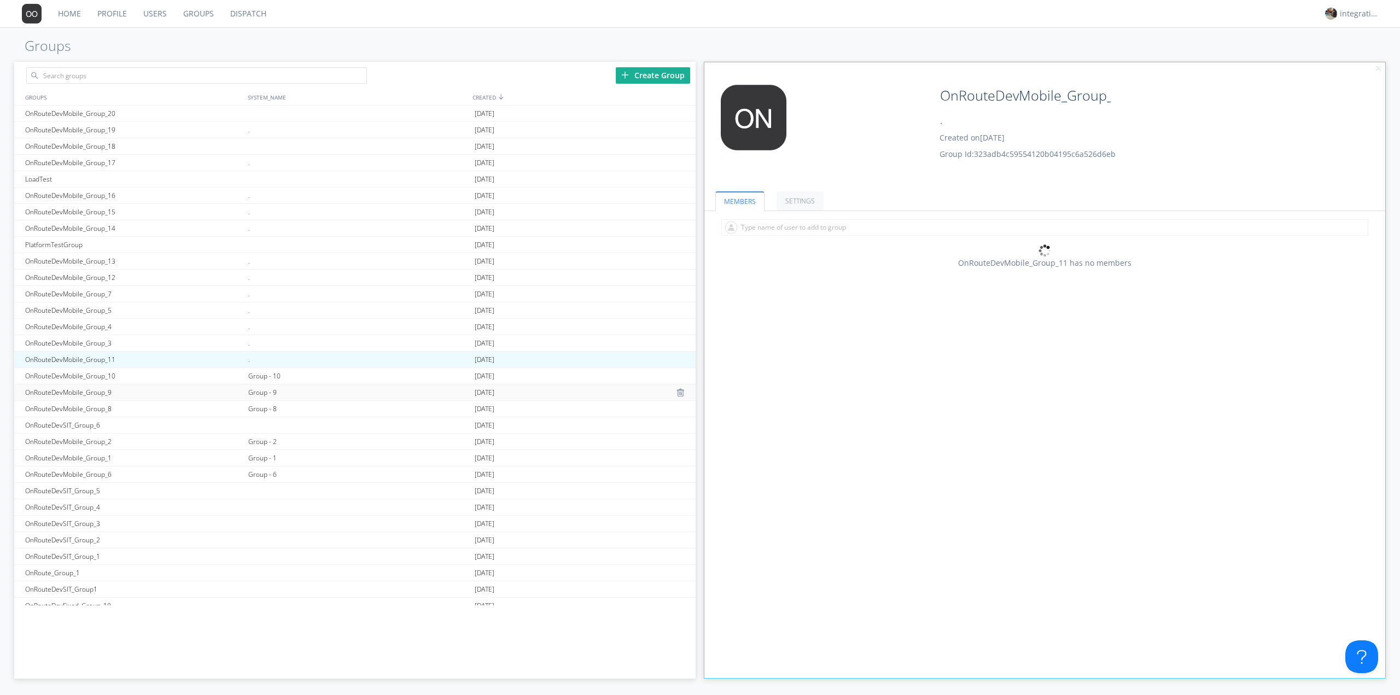
click at [269, 385] on div "Group - 9" at bounding box center [359, 393] width 226 height 16
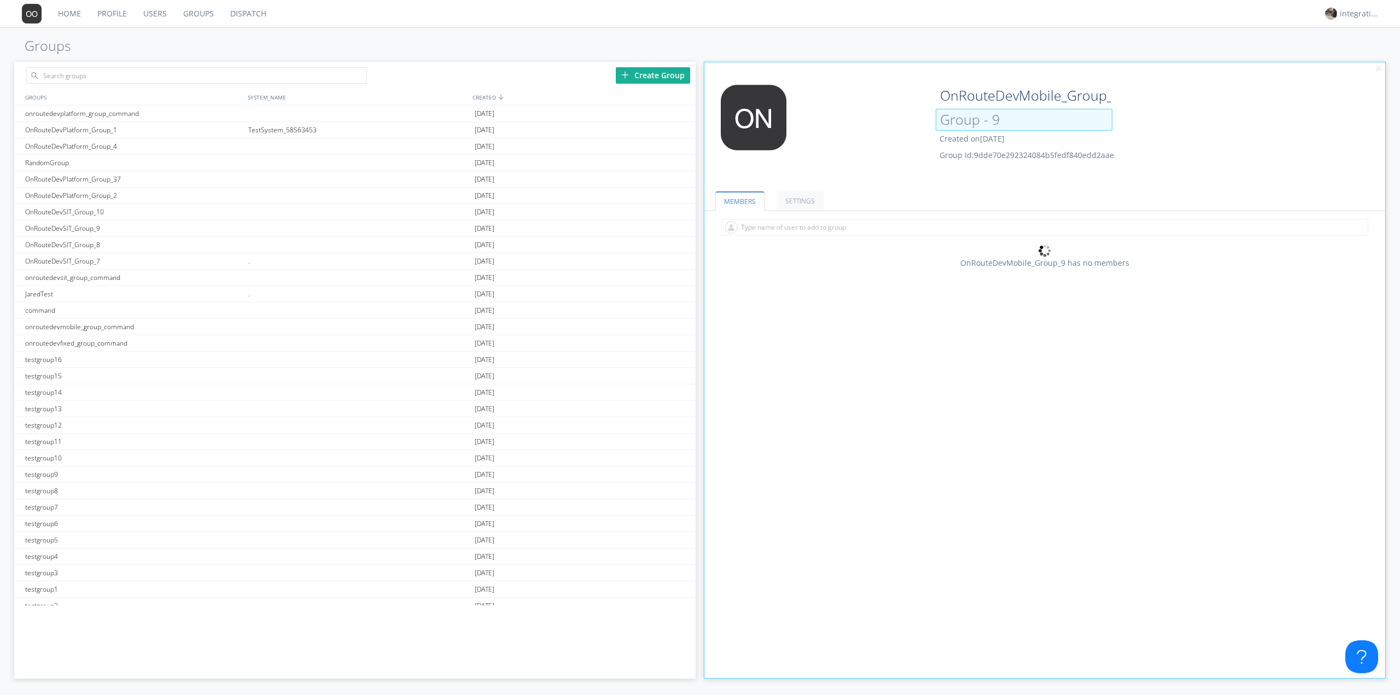
drag, startPoint x: 942, startPoint y: 120, endPoint x: 907, endPoint y: 121, distance: 35.0
click at [907, 121] on div "Edit Avatar OnRouteDevMobile_Group_9 Group - 9 Created on [DATE] Group Id: 9dde…" at bounding box center [1045, 131] width 693 height 104
type input "."
click at [885, 136] on div "Edit Avatar" at bounding box center [818, 131] width 227 height 93
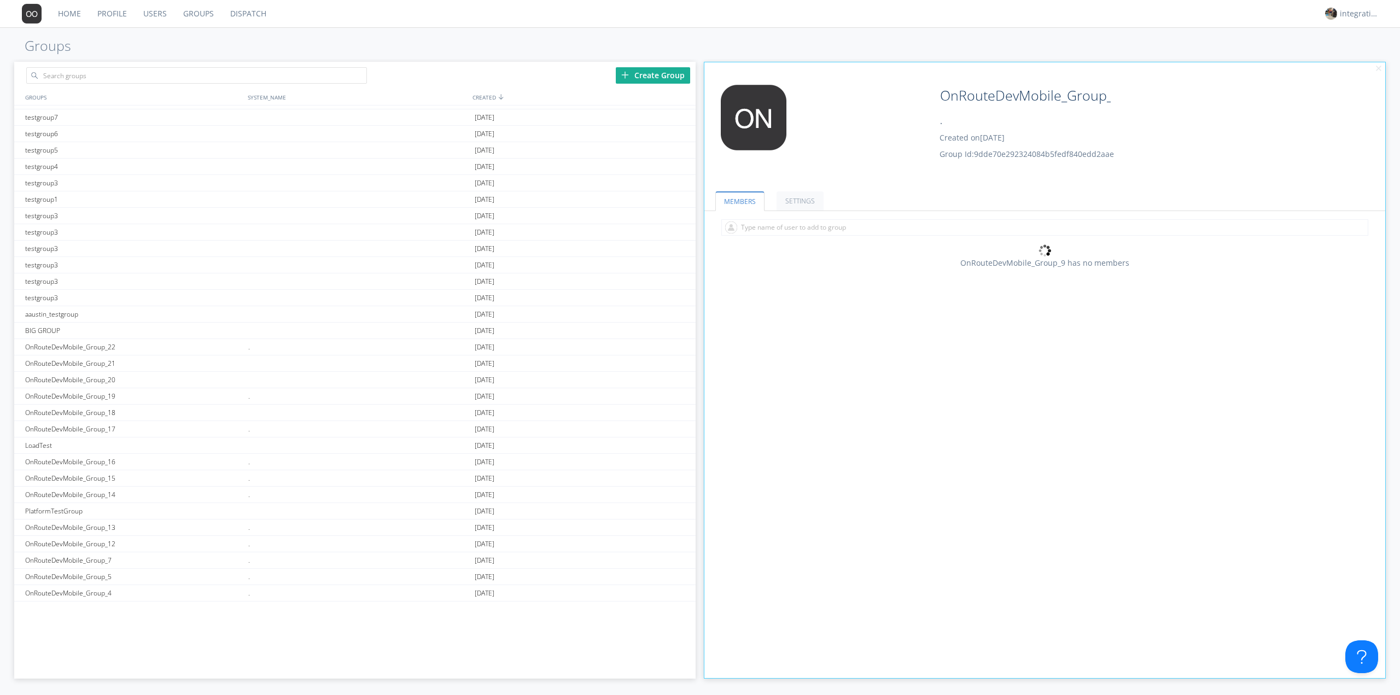
scroll to position [656, 0]
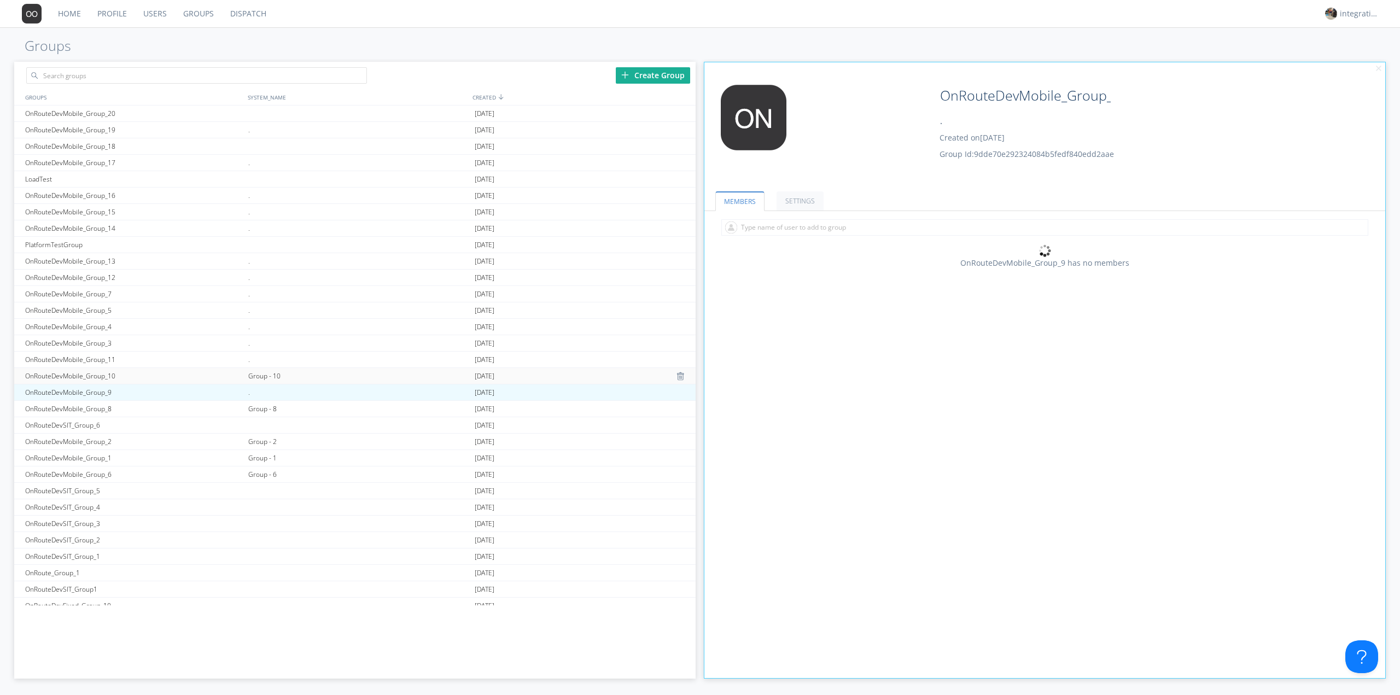
click at [271, 376] on div "Group - 10" at bounding box center [359, 376] width 226 height 16
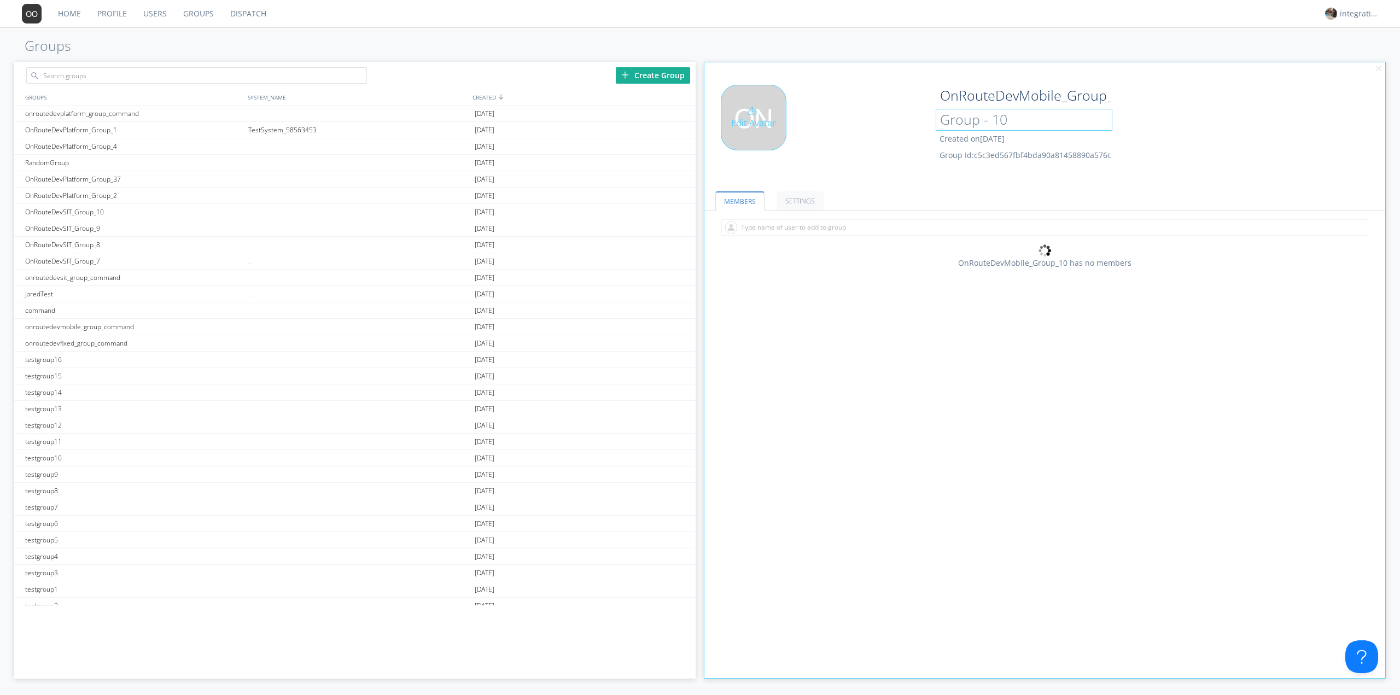
drag, startPoint x: 991, startPoint y: 121, endPoint x: 889, endPoint y: 126, distance: 102.4
click at [932, 122] on div "OnRouteDevMobile_Group_10 Group - 10 Created on 2024-10-18 Group Id: c5c3ed567f…" at bounding box center [1102, 123] width 341 height 76
type input "."
click at [880, 138] on div "Edit Avatar" at bounding box center [818, 131] width 227 height 93
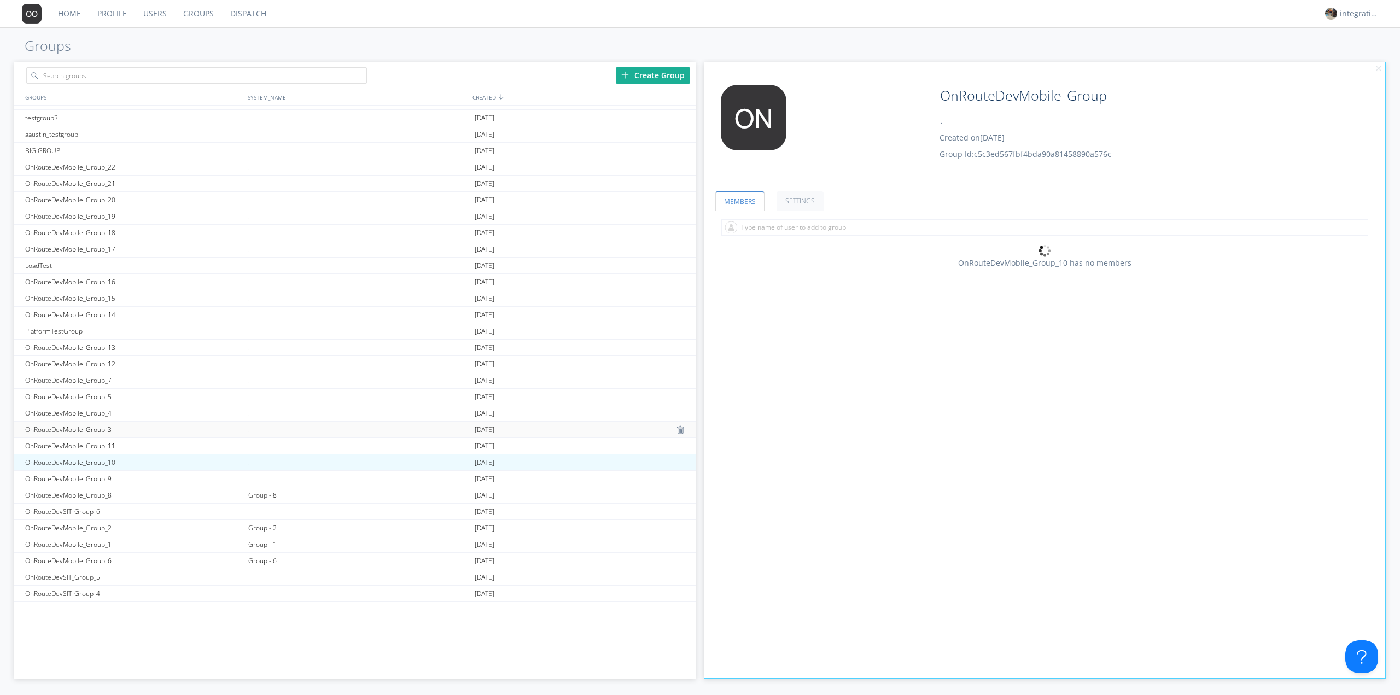
scroll to position [656, 0]
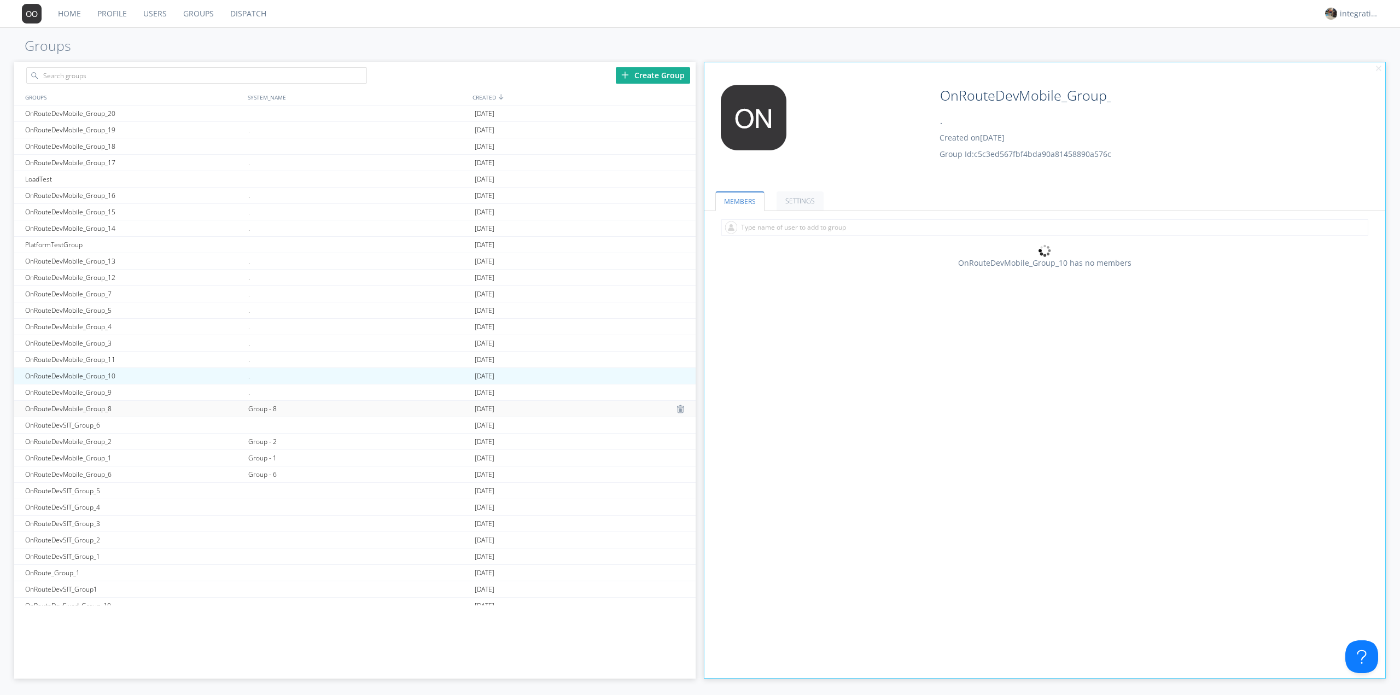
click at [264, 411] on div "Group - 8" at bounding box center [359, 409] width 226 height 16
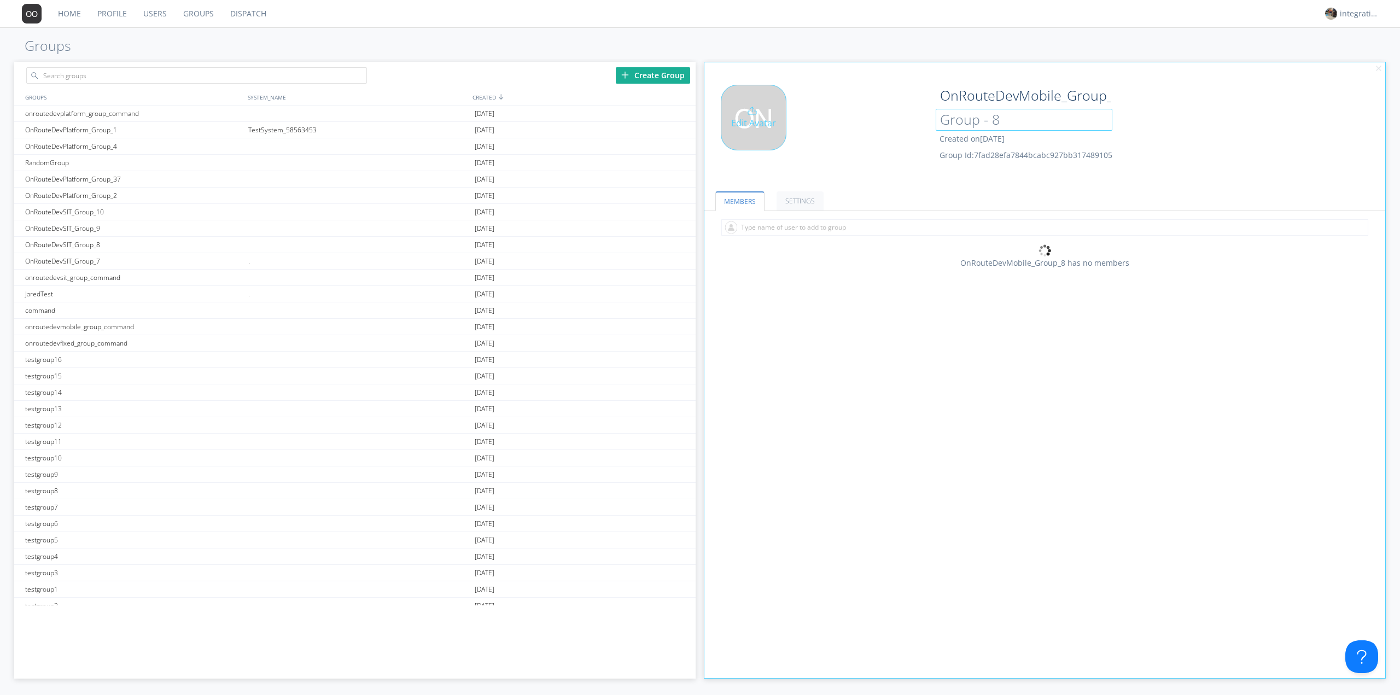
drag, startPoint x: 1017, startPoint y: 123, endPoint x: 889, endPoint y: 131, distance: 128.8
click at [906, 129] on div "Edit Avatar OnRouteDevMobile_Group_8 Group - 8 Created on [DATE] Group Id: 7fad…" at bounding box center [1045, 131] width 693 height 104
type input "."
click at [878, 136] on div "Edit Avatar" at bounding box center [818, 131] width 227 height 93
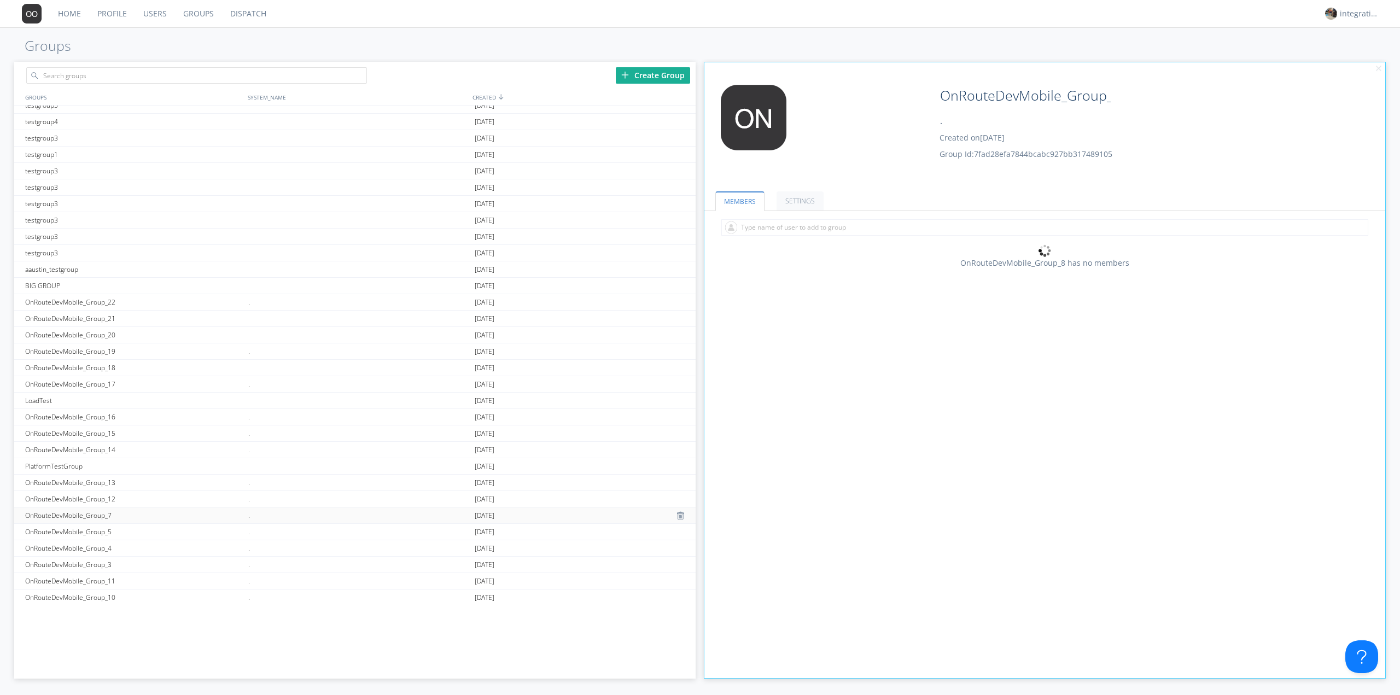
scroll to position [584, 0]
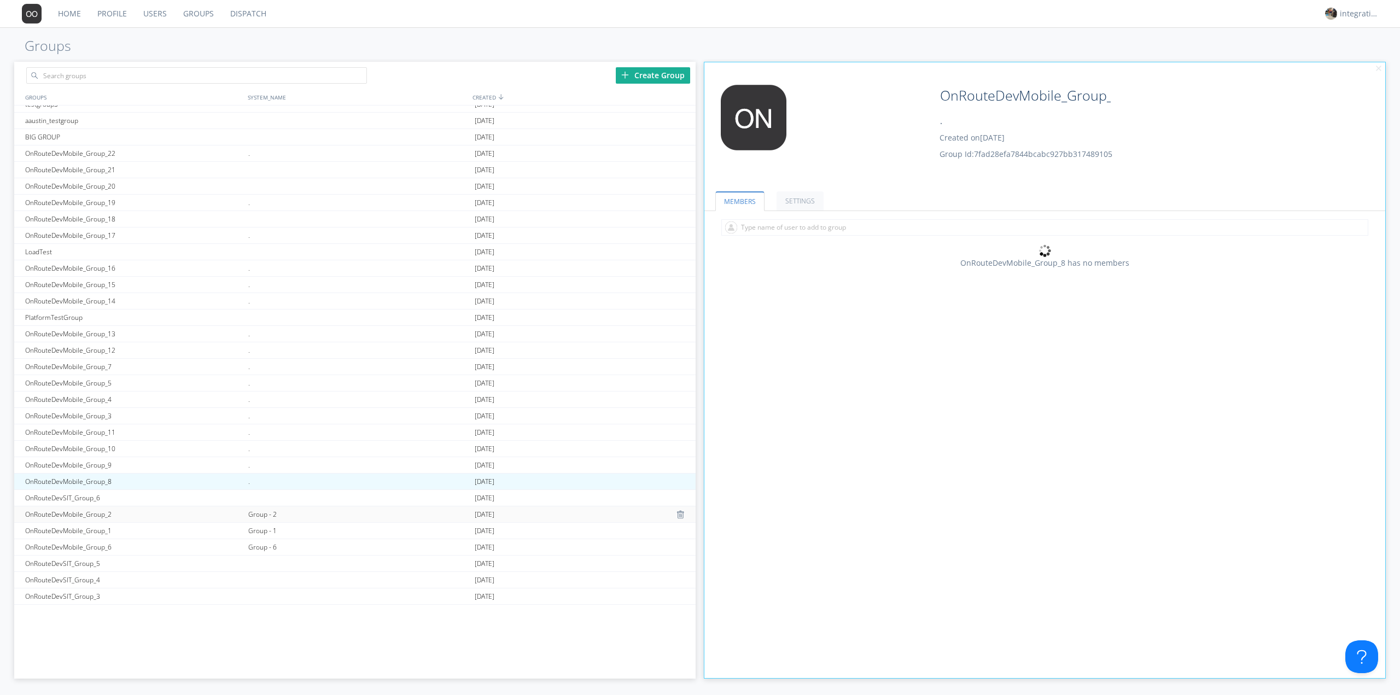
click at [270, 509] on div "Group - 2" at bounding box center [359, 515] width 226 height 16
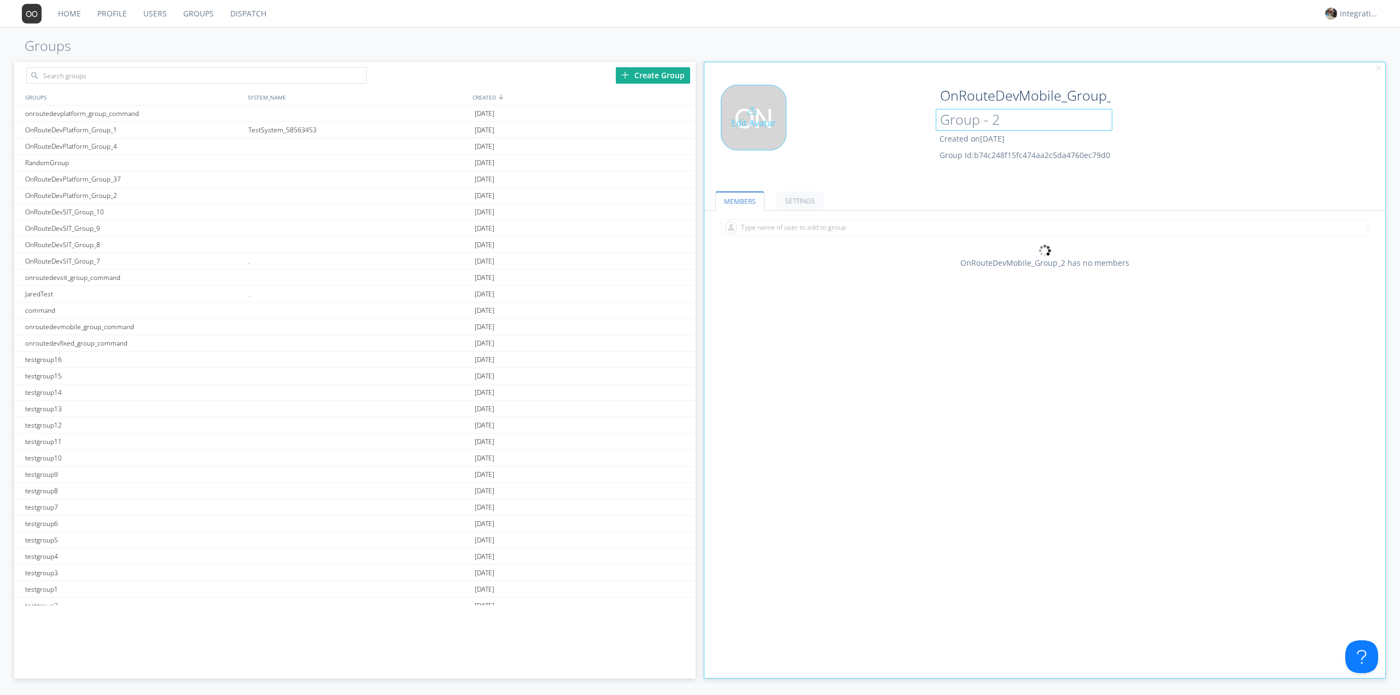
drag, startPoint x: 997, startPoint y: 121, endPoint x: 872, endPoint y: 126, distance: 124.3
click at [903, 122] on div "Edit Avatar OnRouteDevMobile_Group_2 Group - 2 Created on [DATE] Group Id: b74c…" at bounding box center [1045, 131] width 693 height 104
type input "."
click at [830, 146] on div "Edit Avatar" at bounding box center [818, 131] width 227 height 93
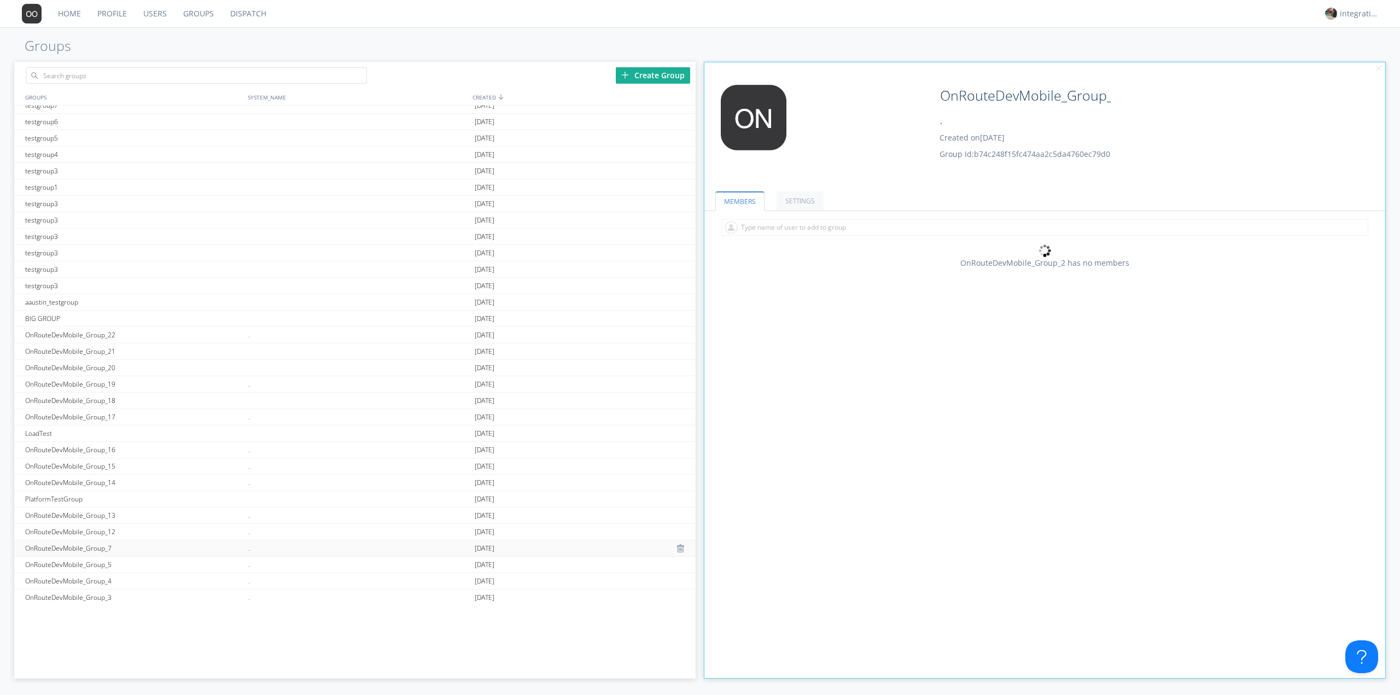
scroll to position [656, 0]
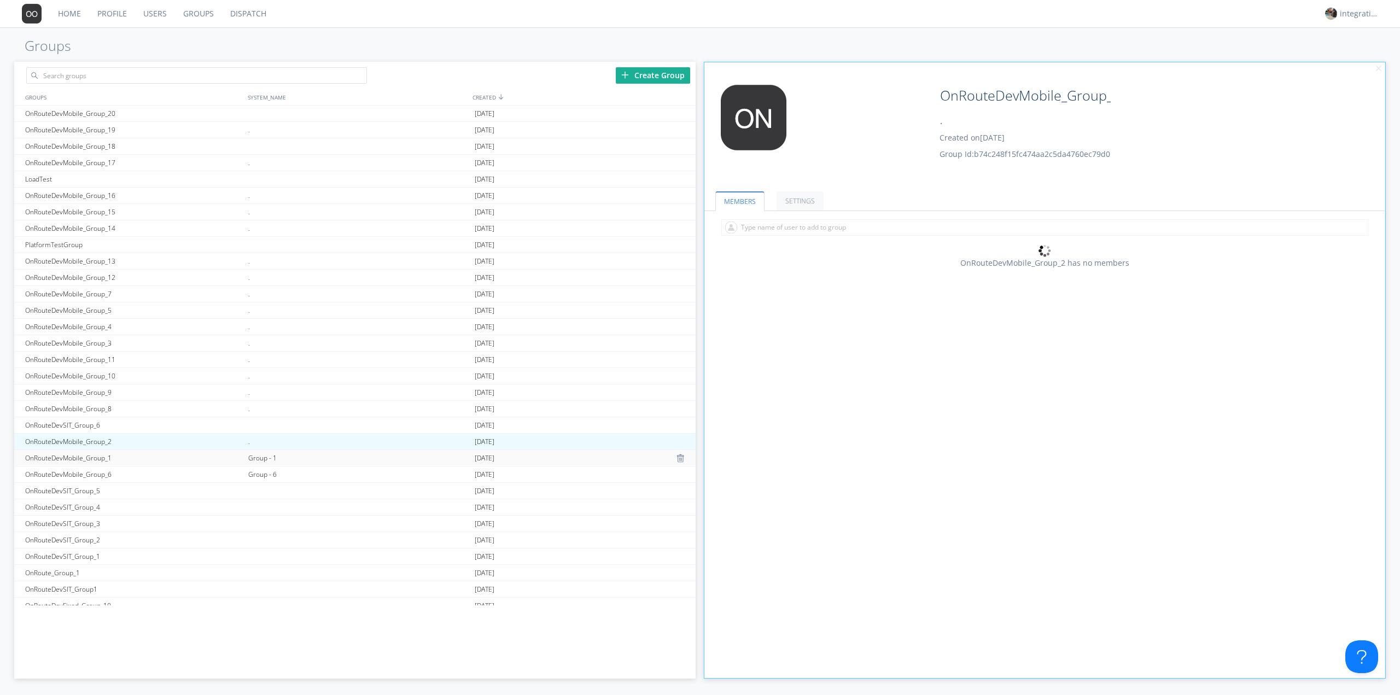
click at [267, 457] on div "Group - 1" at bounding box center [359, 458] width 226 height 16
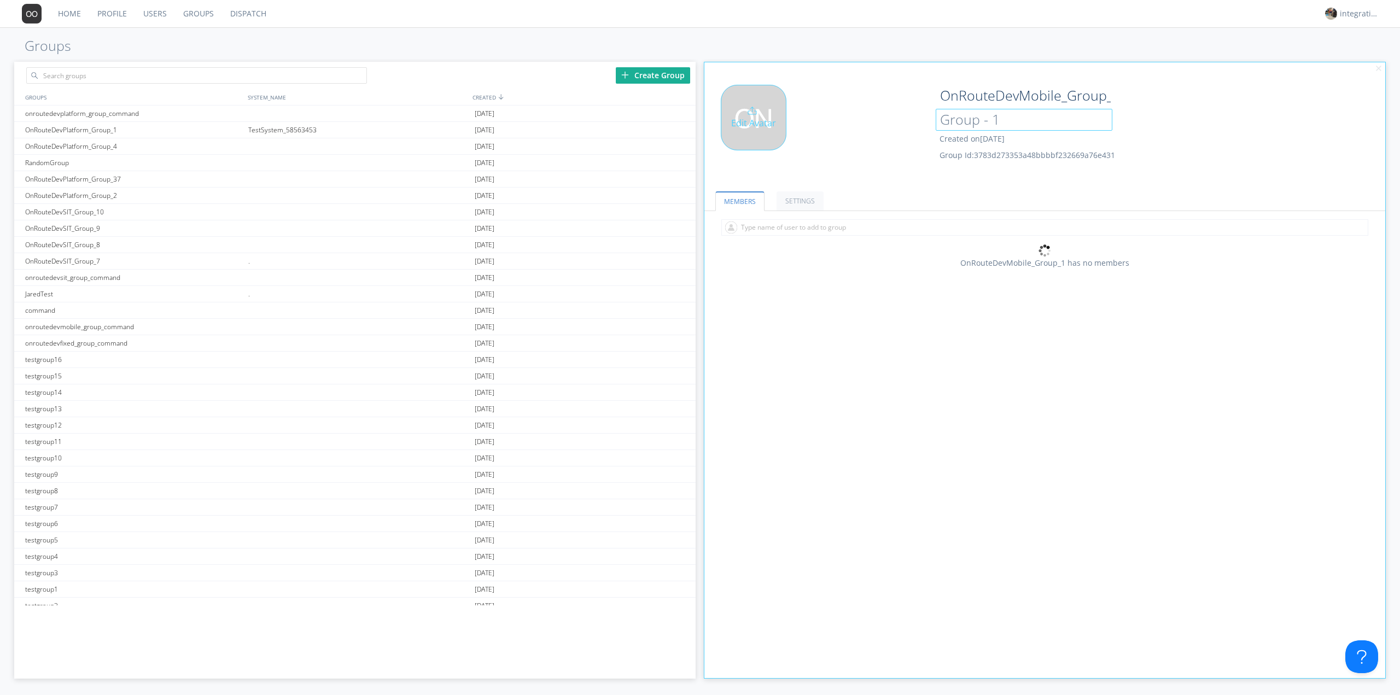
drag, startPoint x: 1006, startPoint y: 120, endPoint x: 891, endPoint y: 127, distance: 115.1
click at [915, 125] on div "Edit Avatar OnRouteDevMobile_Group_1 Group - 1 Created on [DATE] Group Id: 3783…" at bounding box center [1045, 131] width 693 height 104
type input "."
click at [892, 127] on div "Edit Avatar" at bounding box center [818, 131] width 227 height 93
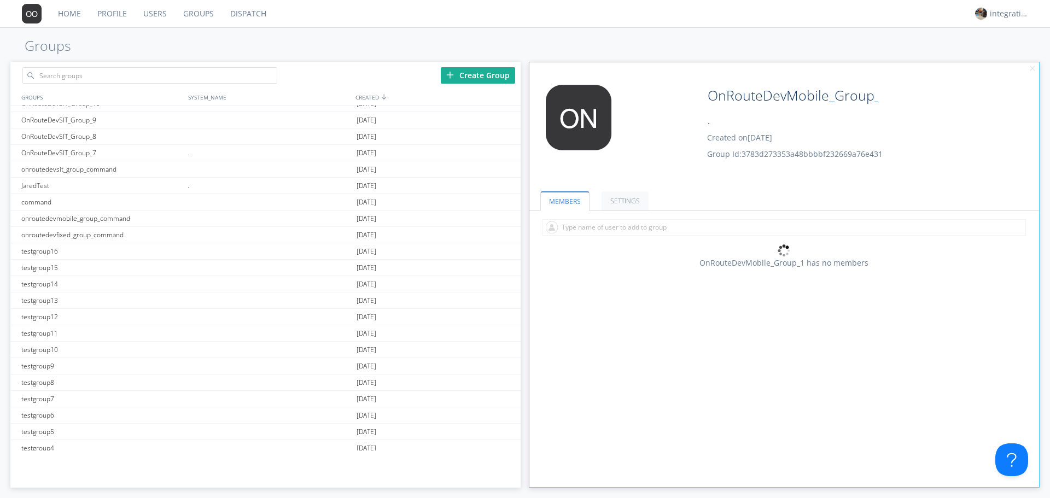
scroll to position [67, 0]
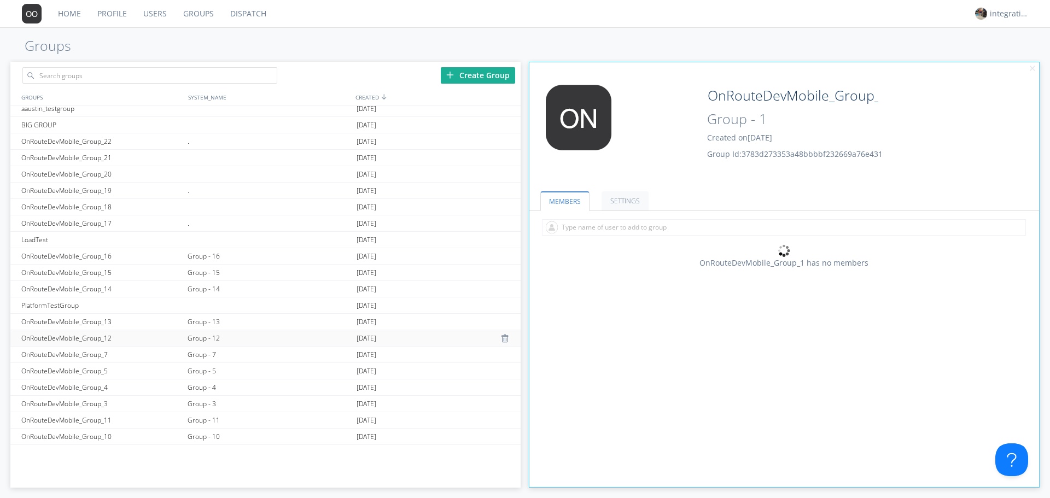
scroll to position [656, 0]
click at [213, 313] on div "Group - 5" at bounding box center [269, 310] width 169 height 16
type input "OnRouteDevMobile_Group_5"
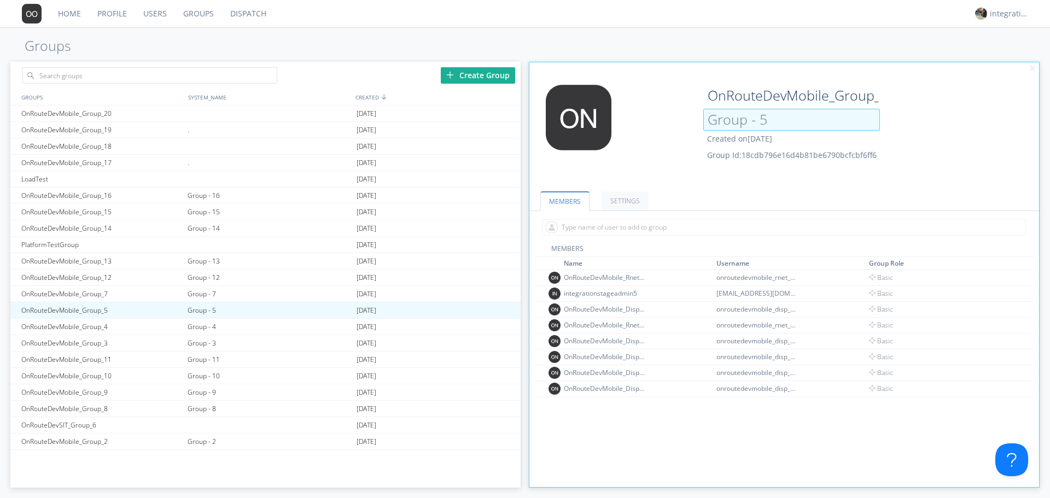
click at [777, 115] on input "Group - 5" at bounding box center [791, 120] width 177 height 22
type input "Group - 2"
click at [207, 327] on div "Group - 4" at bounding box center [269, 327] width 169 height 16
type input "OnRouteDevMobile_Group_4"
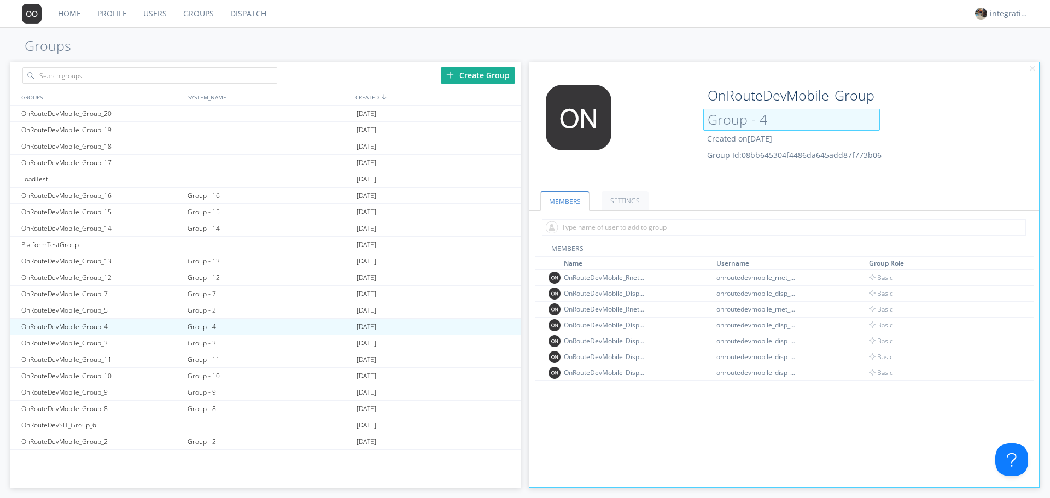
click at [772, 124] on input "Group - 4" at bounding box center [791, 120] width 177 height 22
type input "Group - 3"
click at [204, 345] on div "Group - 3" at bounding box center [269, 343] width 169 height 16
type input "OnRouteDevMobile_Group_3"
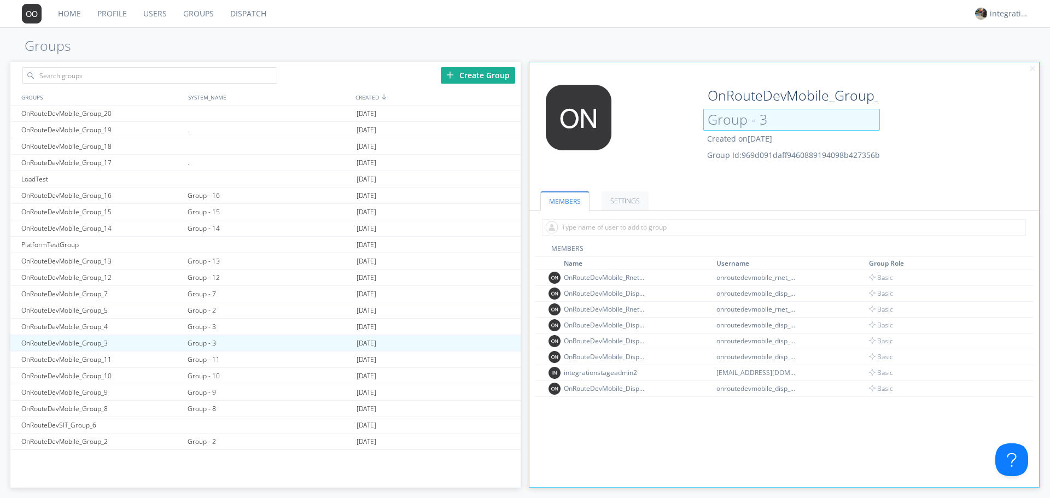
drag, startPoint x: 771, startPoint y: 118, endPoint x: 715, endPoint y: 118, distance: 55.8
click at [715, 118] on input "Group - 3" at bounding box center [791, 120] width 177 height 22
type input "G2"
click at [201, 327] on div "Group - 3" at bounding box center [269, 327] width 169 height 16
type input "OnRouteDevMobile_Group_4"
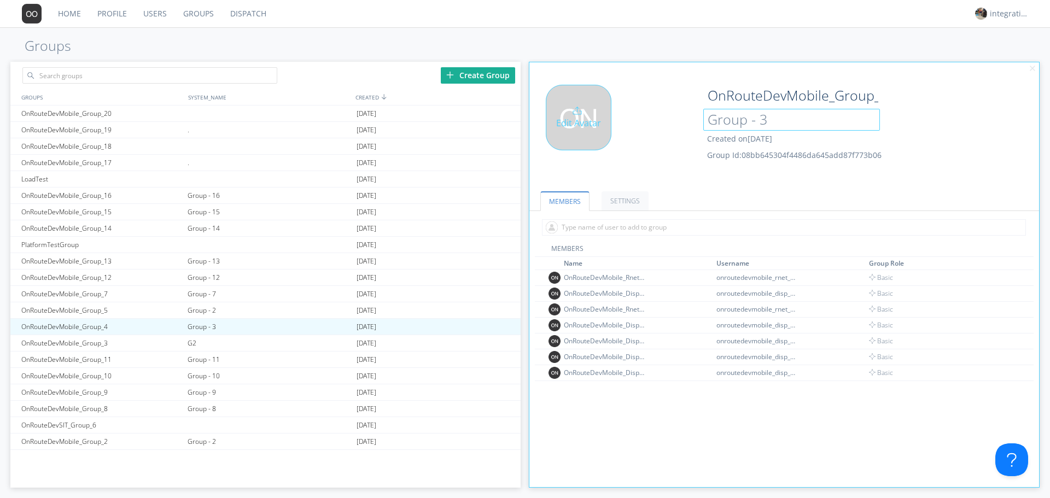
drag, startPoint x: 778, startPoint y: 121, endPoint x: 666, endPoint y: 123, distance: 112.7
click at [689, 119] on div "Edit Avatar OnRouteDevMobile_Group_4 Group - 3 Created on [DATE] Group Id: 08bb…" at bounding box center [784, 131] width 521 height 104
type input "1234"
click at [207, 266] on div "Group - 13" at bounding box center [269, 261] width 169 height 16
type input "OnRouteDevMobile_Group_13"
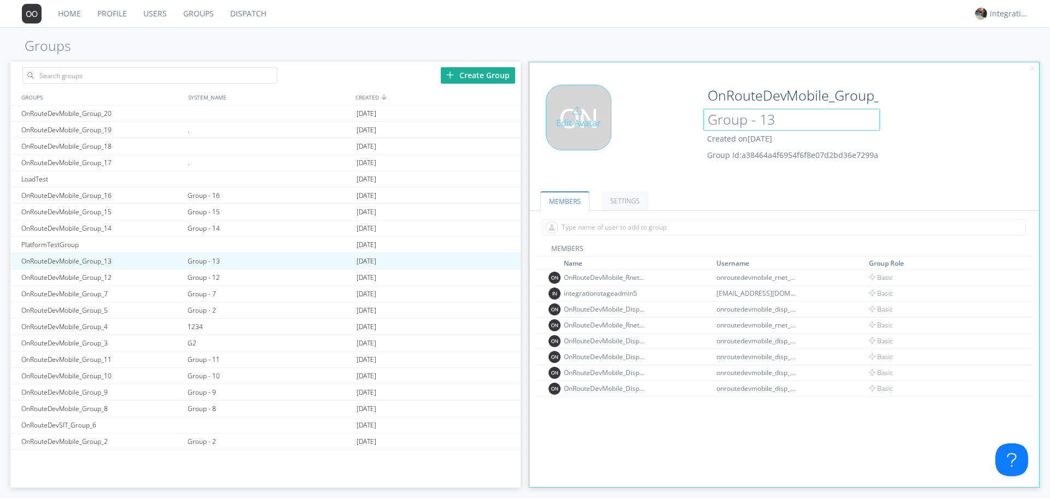
drag, startPoint x: 785, startPoint y: 127, endPoint x: 665, endPoint y: 125, distance: 120.4
click at [692, 119] on div "Edit Avatar OnRouteDevMobile_Group_13 Group - 13 Created on [DATE] Group Id: a3…" at bounding box center [784, 131] width 521 height 104
type input "1324"
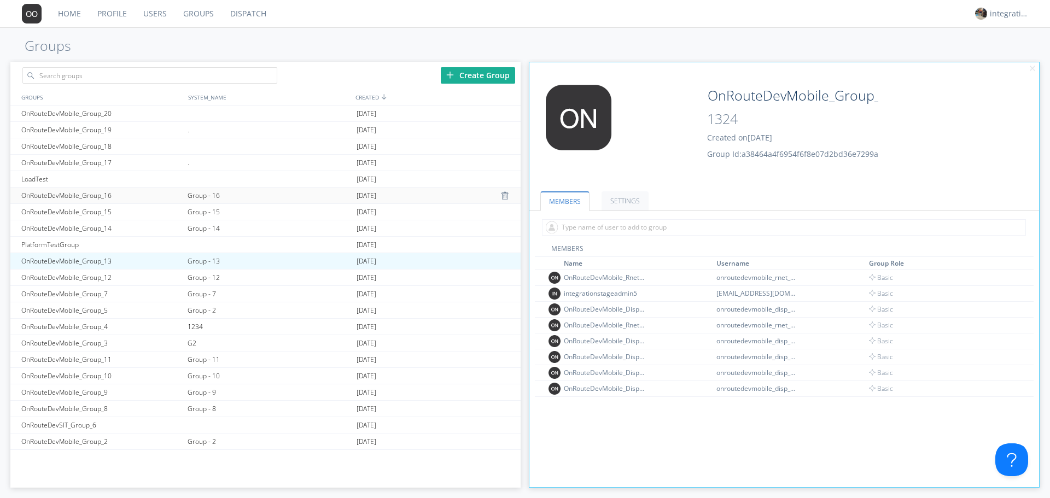
click at [193, 199] on div "Group - 16" at bounding box center [269, 196] width 169 height 16
type input "OnRouteDevMobile_Group_16"
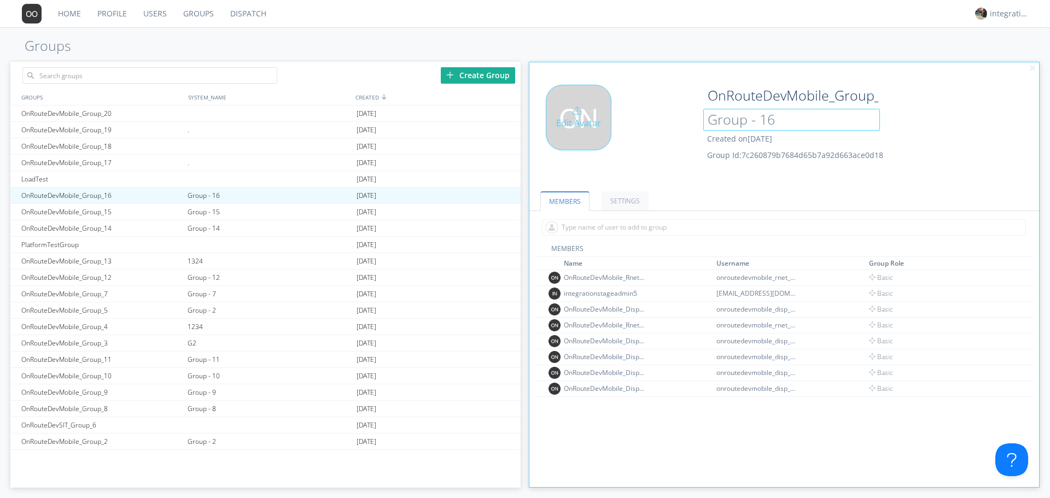
drag, startPoint x: 789, startPoint y: 123, endPoint x: 670, endPoint y: 138, distance: 120.8
click at [714, 123] on input "Group - 16" at bounding box center [791, 120] width 177 height 22
type input "G1243"
click at [212, 418] on div at bounding box center [269, 425] width 169 height 16
type input "OnRouteDevSIT_Group_6"
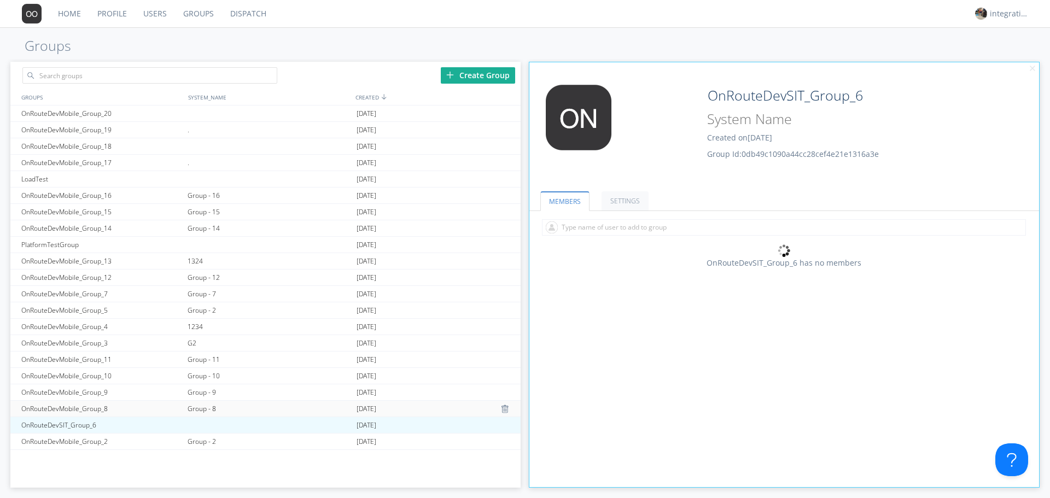
click at [214, 407] on div "Group - 8" at bounding box center [269, 409] width 169 height 16
type input "OnRouteDevMobile_Group_8"
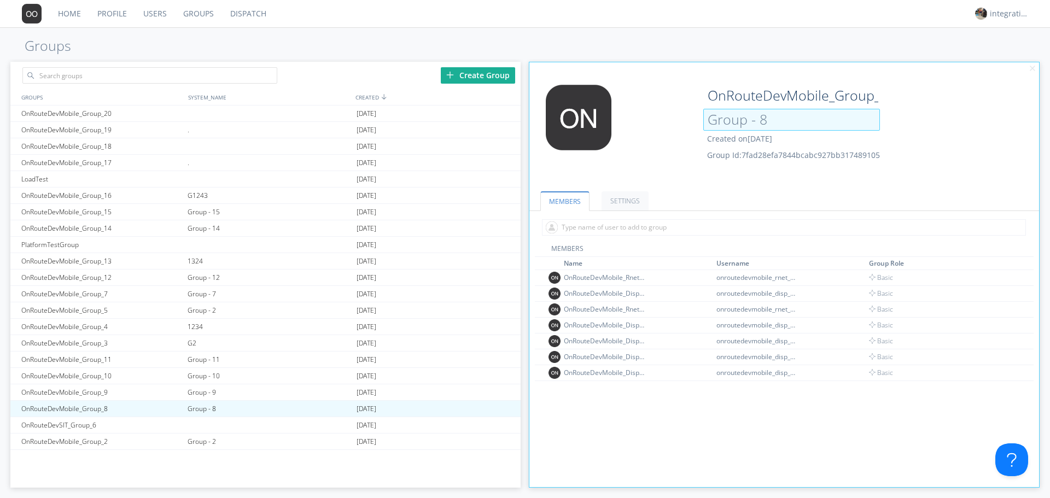
drag, startPoint x: 769, startPoint y: 112, endPoint x: 709, endPoint y: 117, distance: 59.8
click at [724, 115] on input "Group - 8" at bounding box center [791, 120] width 177 height 22
type input "Gr1432"
click at [68, 359] on div "OnRouteDevMobile_Group_11" at bounding box center [102, 360] width 166 height 16
type input "OnRouteDevMobile_Group_11"
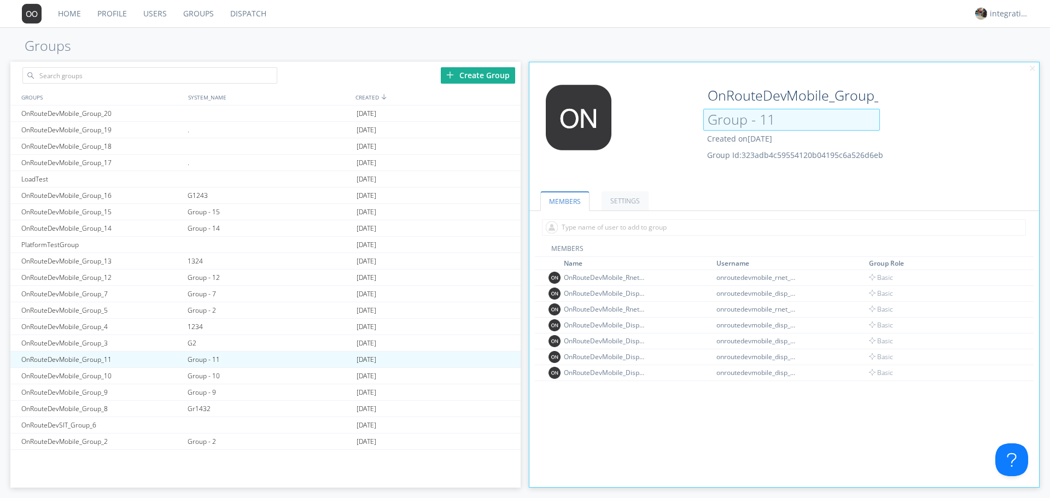
drag, startPoint x: 795, startPoint y: 116, endPoint x: 711, endPoint y: 121, distance: 84.4
click at [748, 114] on input "Group - 11" at bounding box center [791, 120] width 177 height 22
type input "Group234"
click at [198, 377] on div "Group - 10" at bounding box center [269, 376] width 169 height 16
type input "OnRouteDevMobile_Group_10"
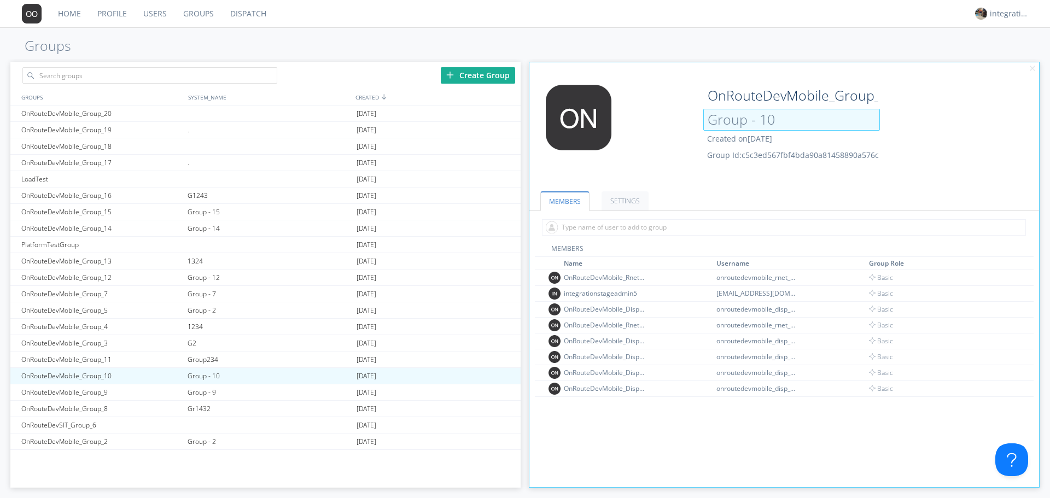
drag, startPoint x: 788, startPoint y: 118, endPoint x: 705, endPoint y: 129, distance: 83.8
click at [728, 121] on input "Group - 10" at bounding box center [791, 120] width 177 height 22
type input "Gro243"
click at [205, 393] on div "Group - 9" at bounding box center [269, 393] width 169 height 16
type input "OnRouteDevMobile_Group_9"
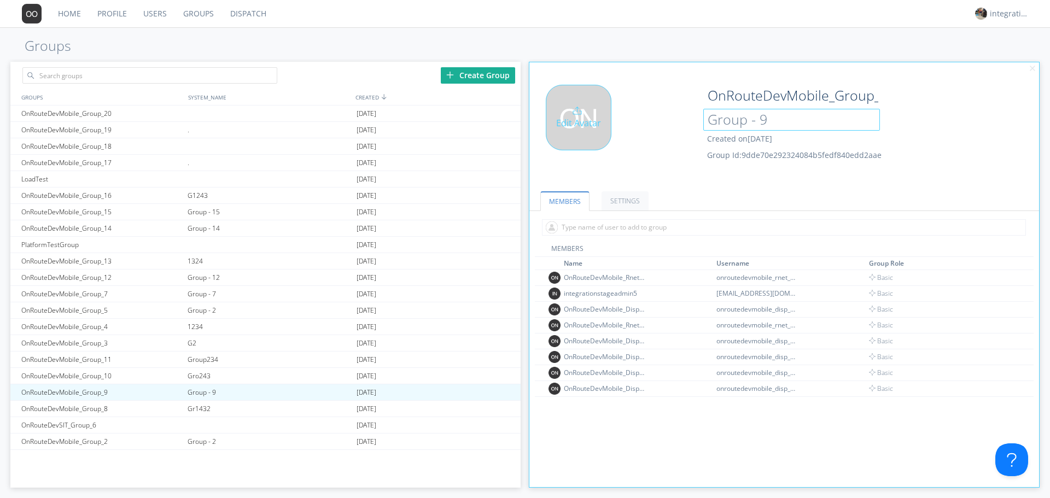
click at [706, 123] on input "Group - 9" at bounding box center [791, 120] width 177 height 22
type input "43"
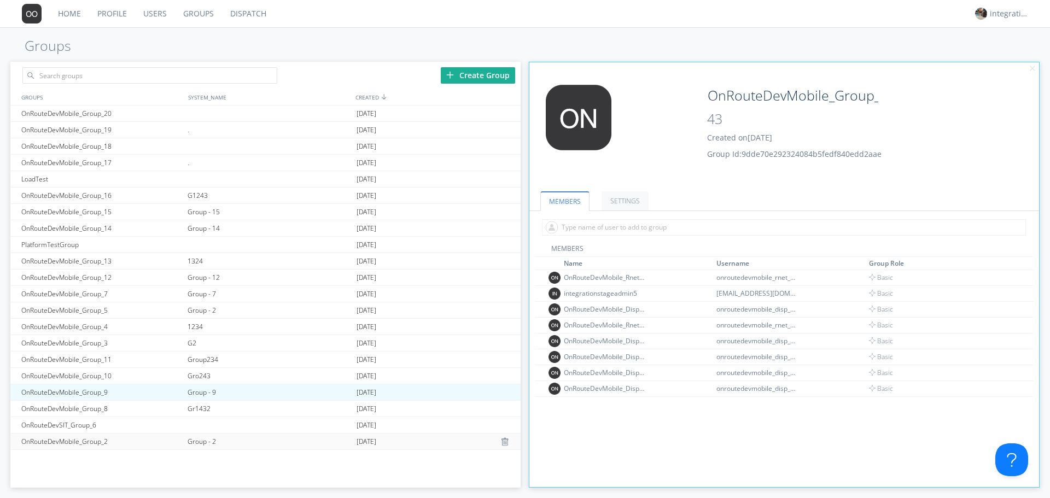
click at [197, 447] on div "Group - 2" at bounding box center [269, 442] width 169 height 16
type input "OnRouteDevMobile_Group_2"
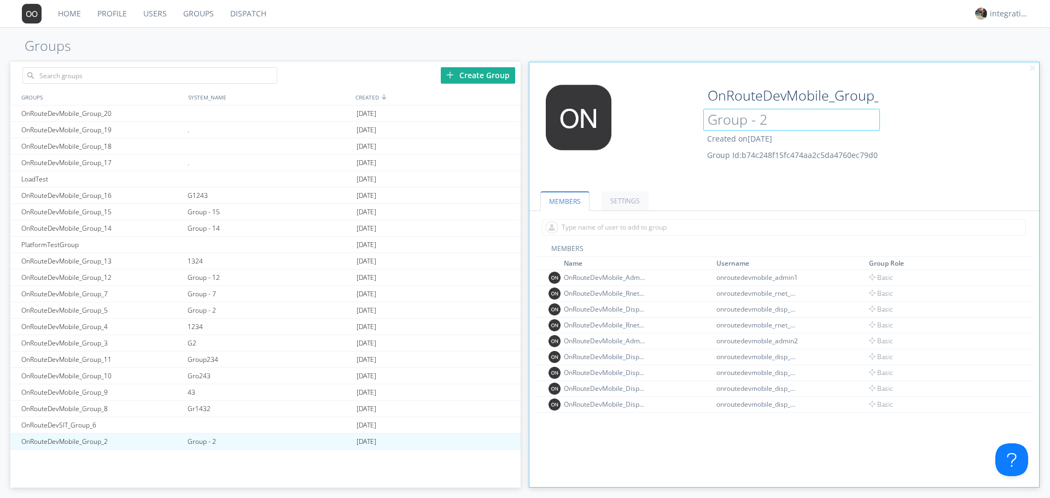
drag, startPoint x: 815, startPoint y: 113, endPoint x: 723, endPoint y: 131, distance: 93.1
click at [759, 121] on input "Group - 2" at bounding box center [791, 120] width 177 height 22
drag, startPoint x: 762, startPoint y: 130, endPoint x: 696, endPoint y: 123, distance: 66.0
click at [696, 123] on div "Edit Avatar OnRouteDevMobile_Group_2 Group - 342 Created on 2024-10-18 Group Id…" at bounding box center [784, 131] width 521 height 104
type input "234"
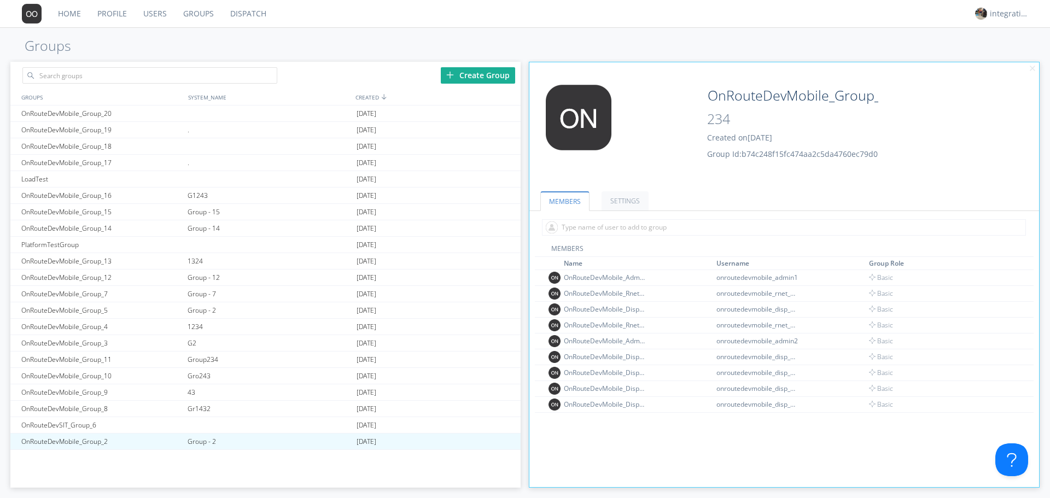
click at [388, 35] on div "Home Profile Users Groups Dispatch integrationstageadmin1 Groups Create Group G…" at bounding box center [525, 249] width 1050 height 498
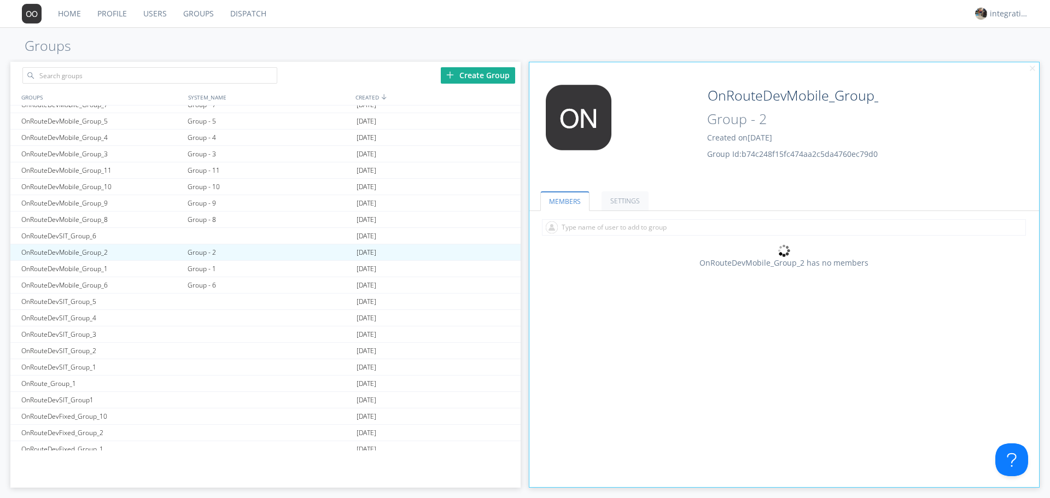
scroll to position [869, 0]
